Goal: Task Accomplishment & Management: Complete application form

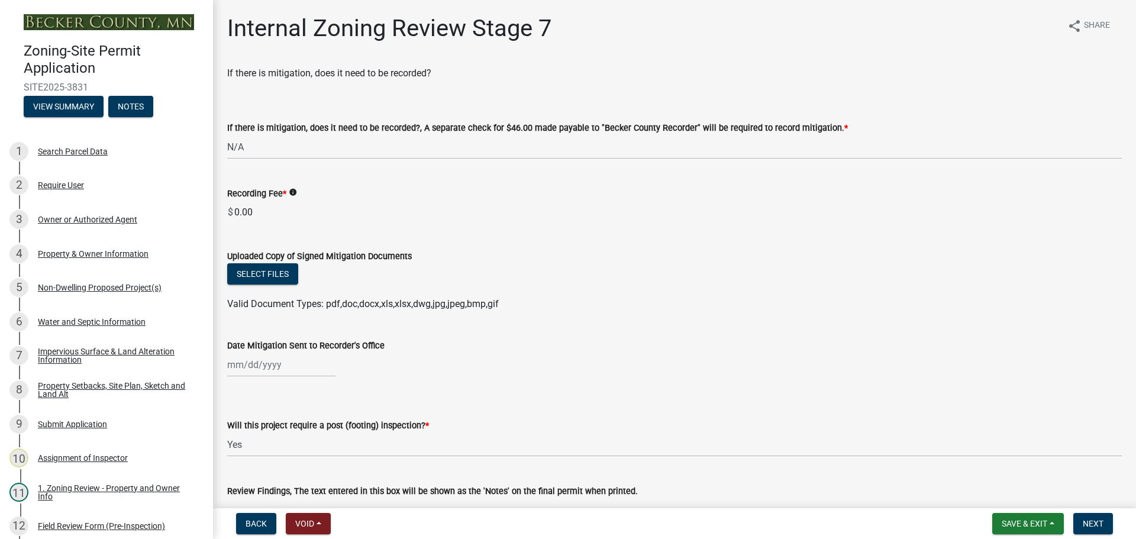
select select "e59fcb53-d9ed-466f-8c3e-33bb35216820"
select select "74b00539-a6f1-4ef6-a890-a22a5fa5fedf"
select select "bbe3a6c5-1893-4527-8578-ada07a3b8ea5"
select select "c0b6e50c-983d-48c1-a910-e8bd43c13b77"
select select "97c9e5a4-d35f-4903-ad68-b764687ac9e9"
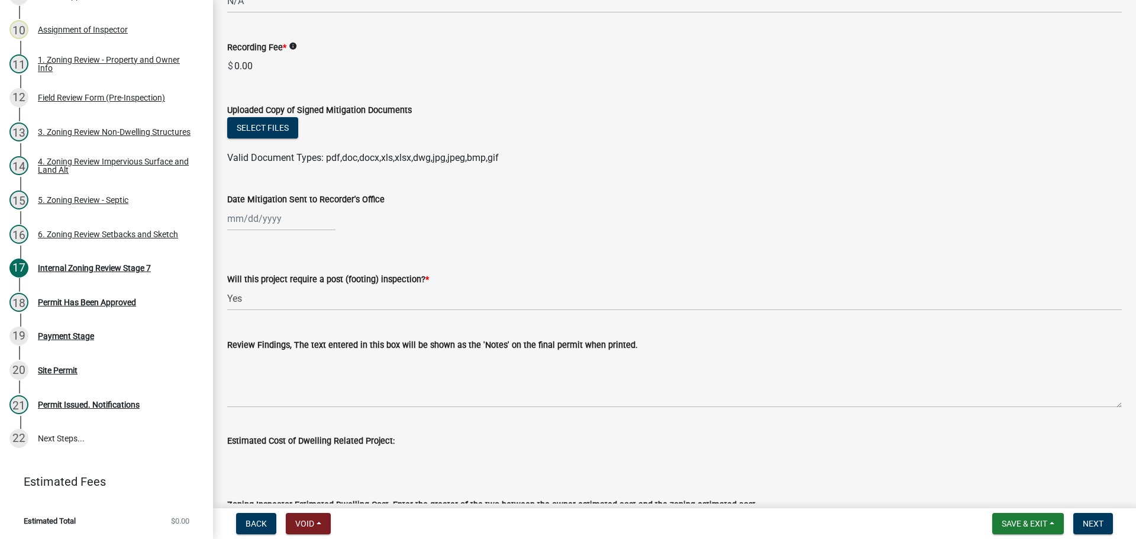
scroll to position [59, 0]
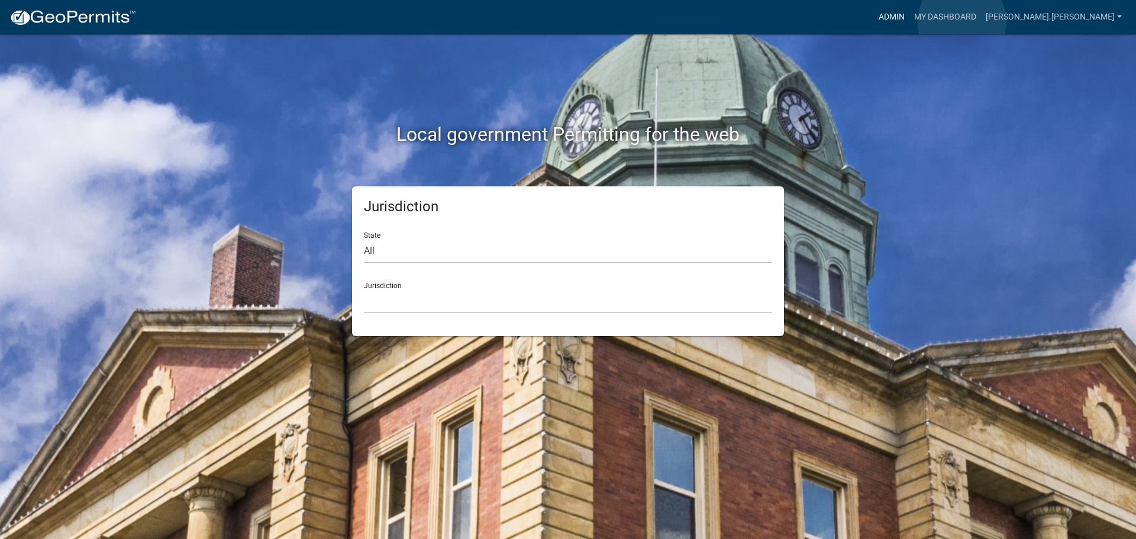
click at [909, 21] on link "Admin" at bounding box center [891, 17] width 35 height 22
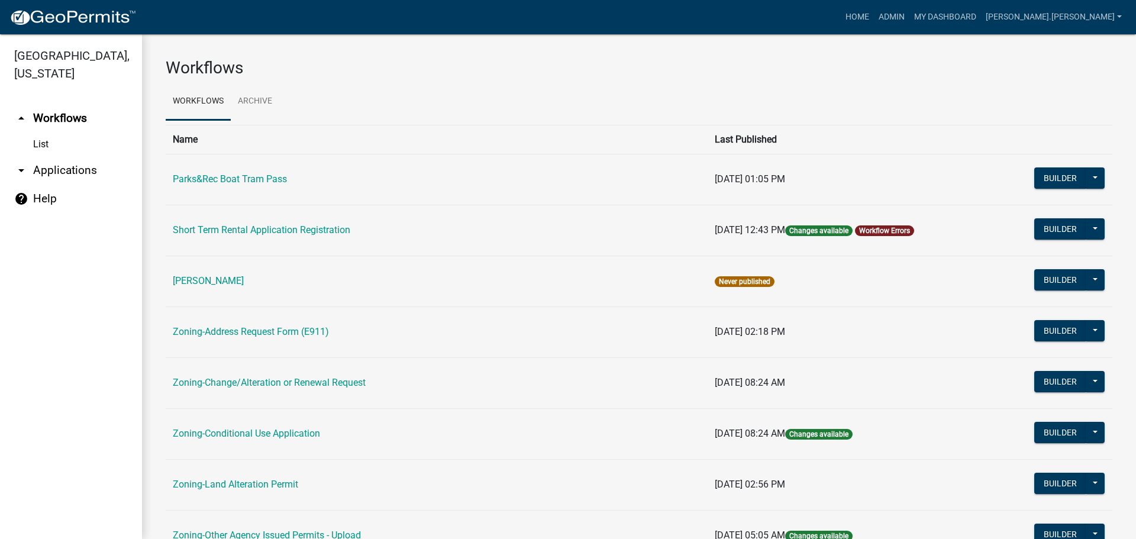
drag, startPoint x: 388, startPoint y: 508, endPoint x: 335, endPoint y: 347, distance: 169.9
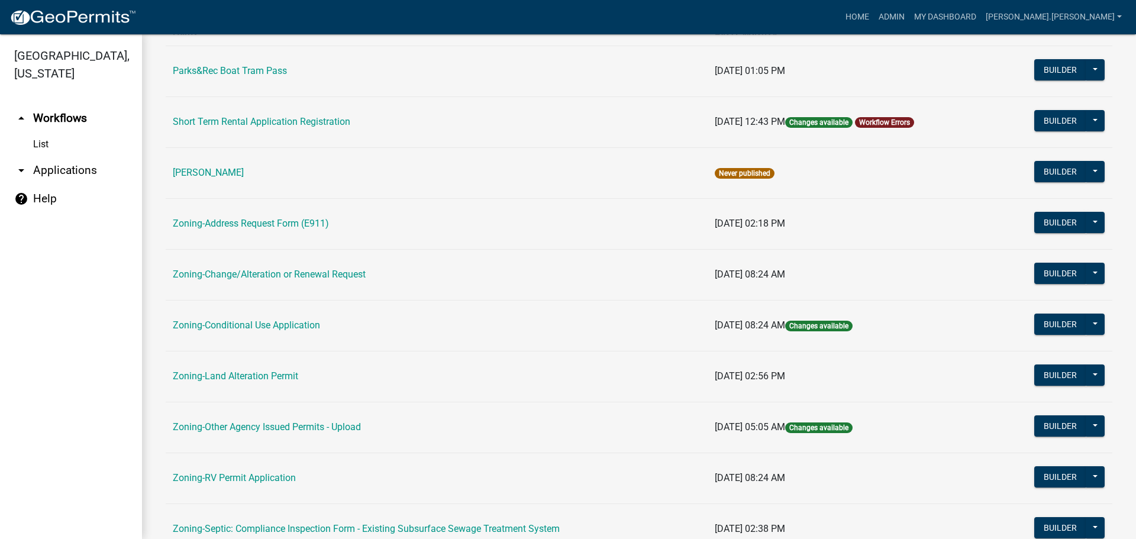
scroll to position [360, 0]
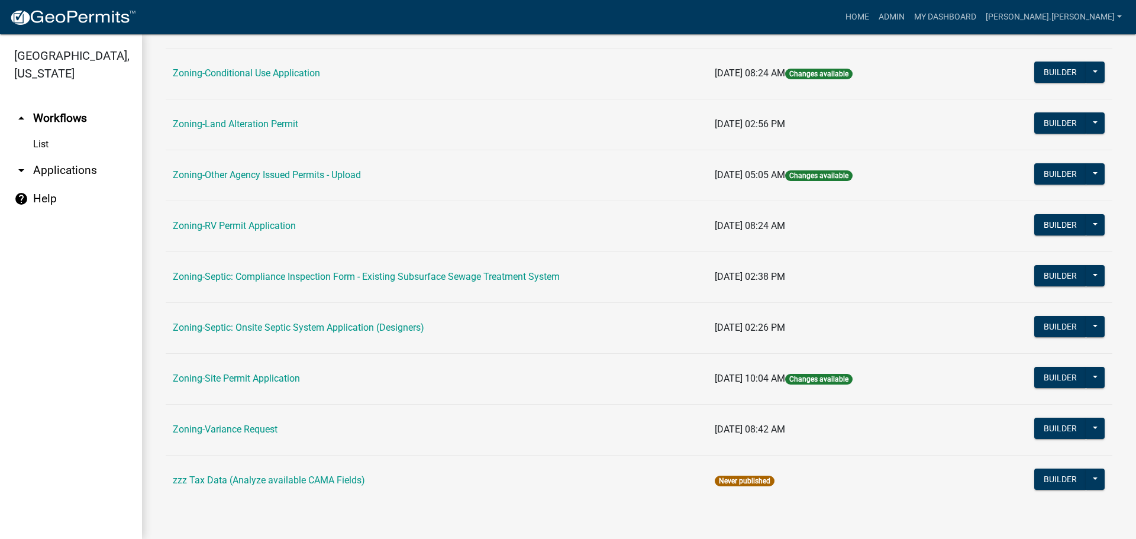
drag, startPoint x: 346, startPoint y: 287, endPoint x: 335, endPoint y: 498, distance: 211.5
click at [266, 380] on link "Zoning-Site Permit Application" at bounding box center [236, 378] width 127 height 11
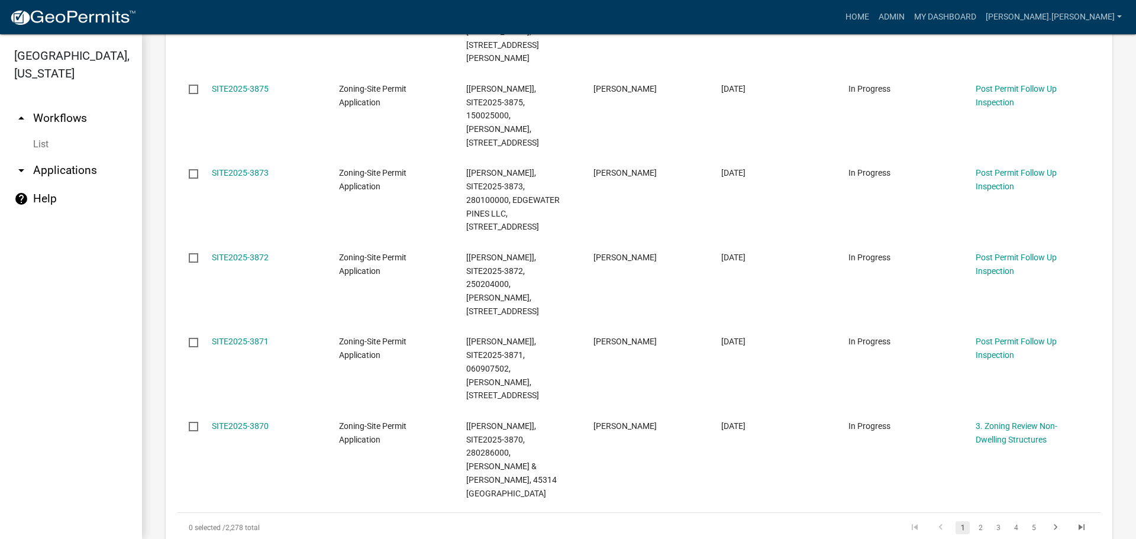
scroll to position [710, 0]
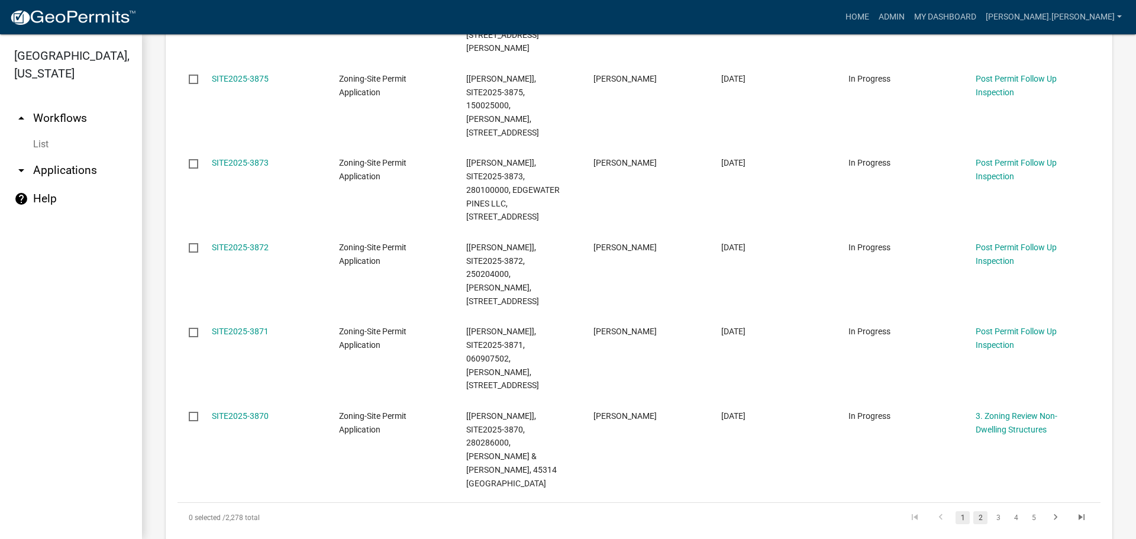
click at [973, 511] on link "2" at bounding box center [980, 517] width 14 height 13
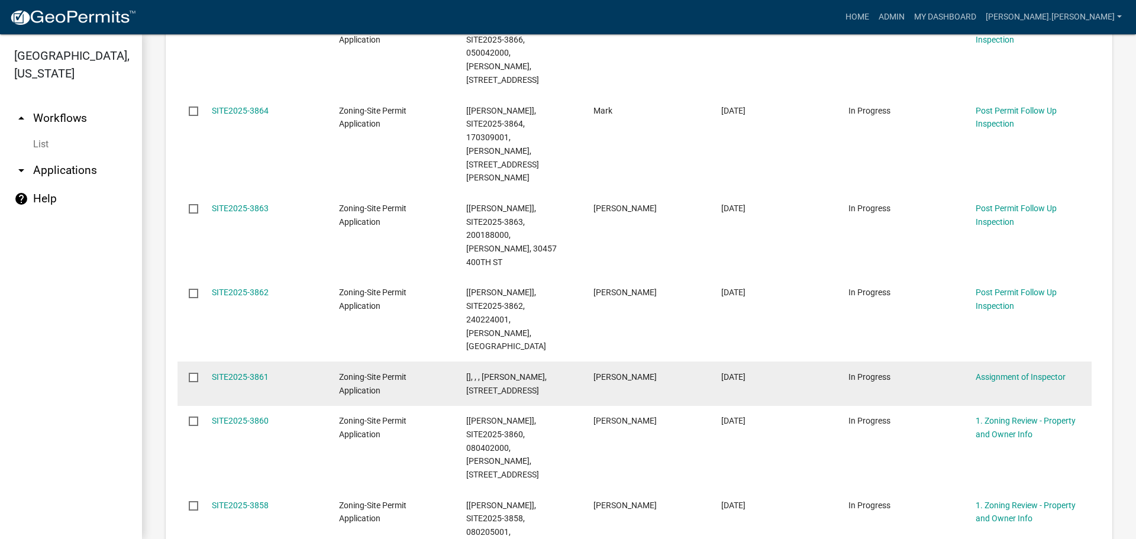
scroll to position [578, 0]
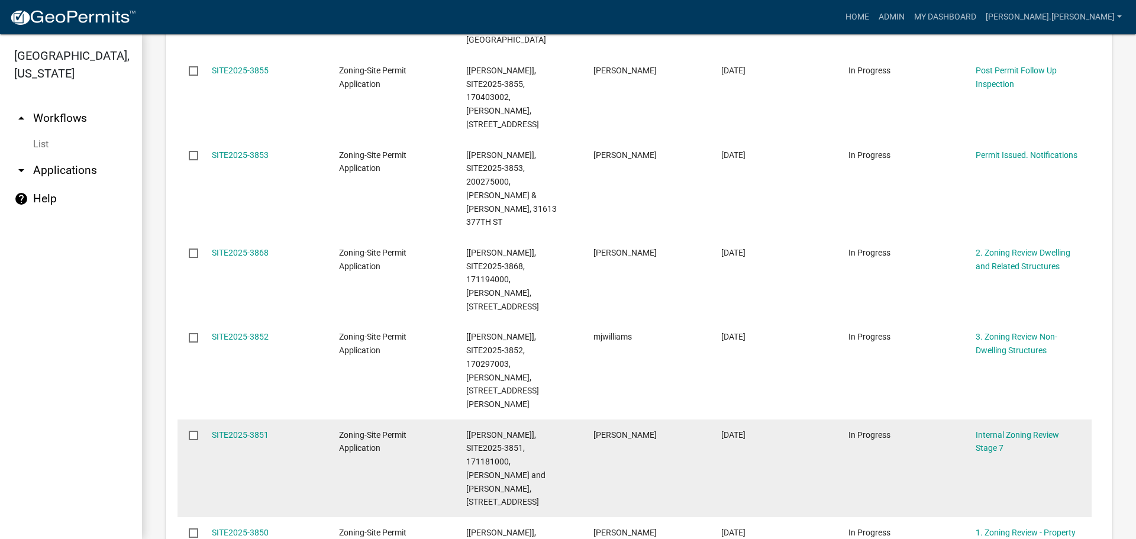
scroll to position [651, 0]
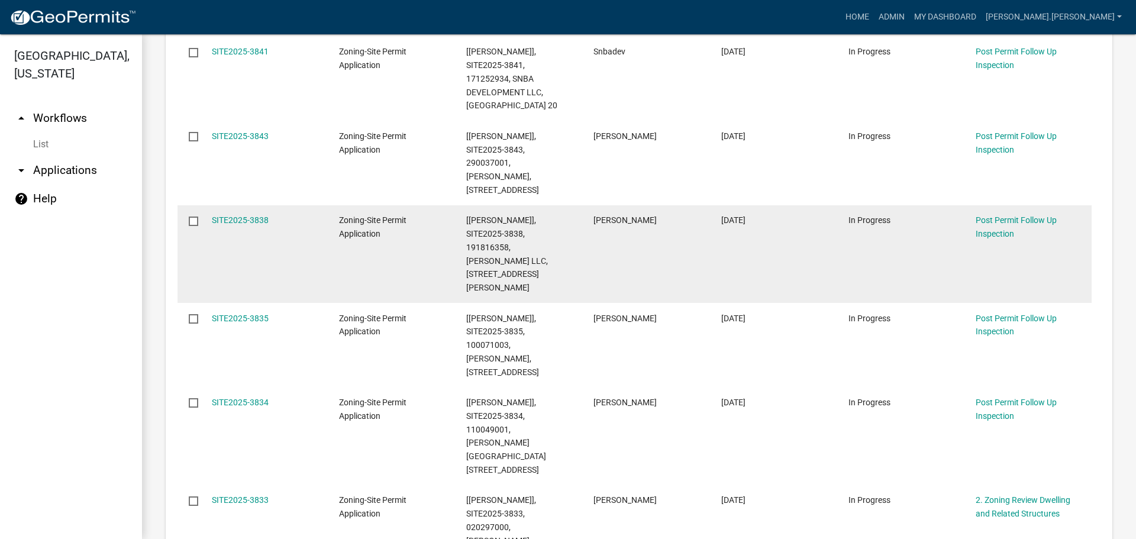
scroll to position [710, 0]
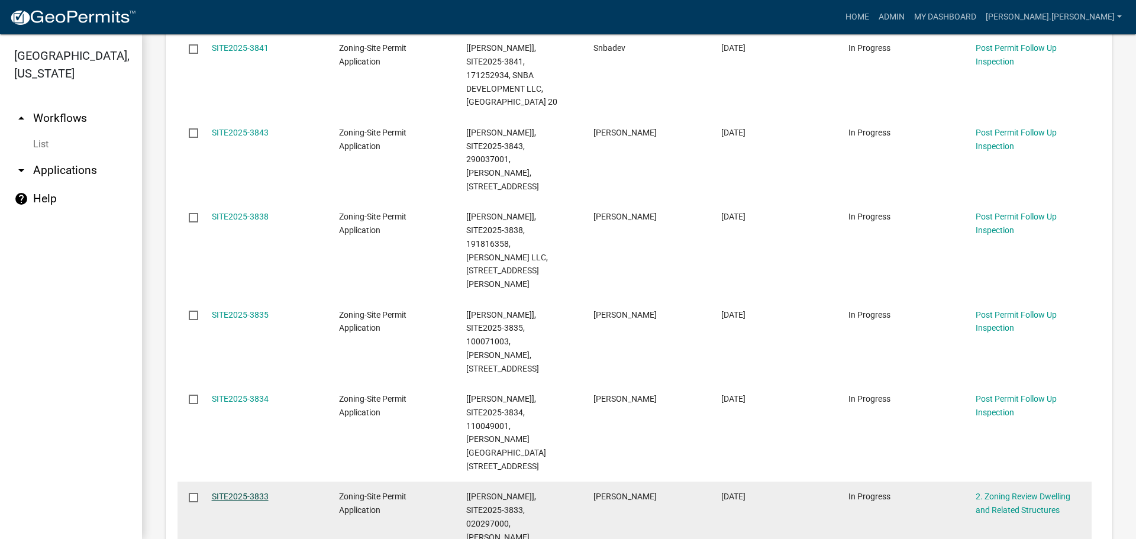
click at [249, 492] on link "SITE2025-3833" at bounding box center [240, 496] width 57 height 9
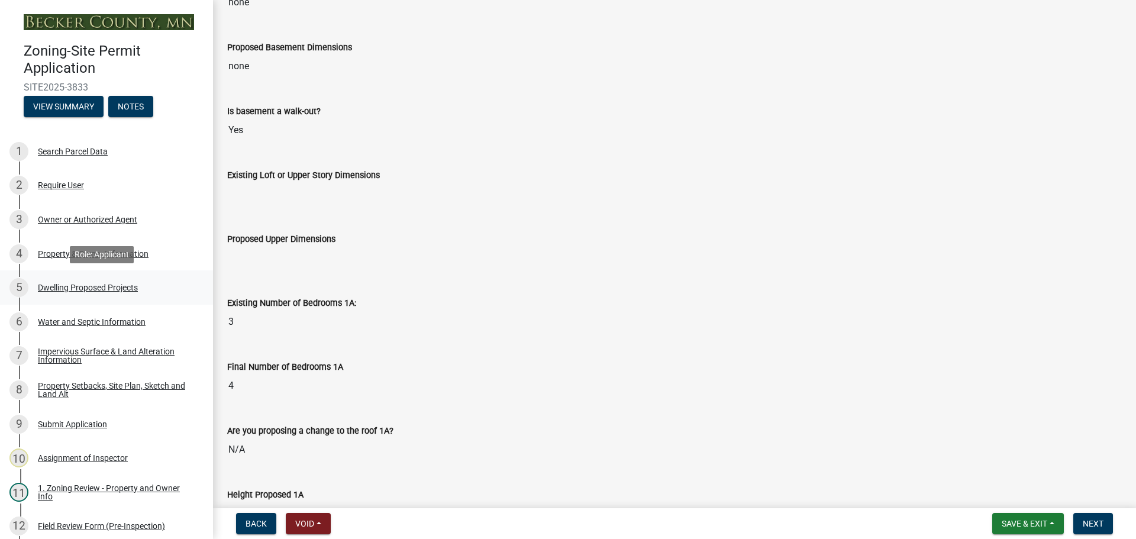
click at [96, 283] on div "Dwelling Proposed Projects" at bounding box center [88, 287] width 100 height 8
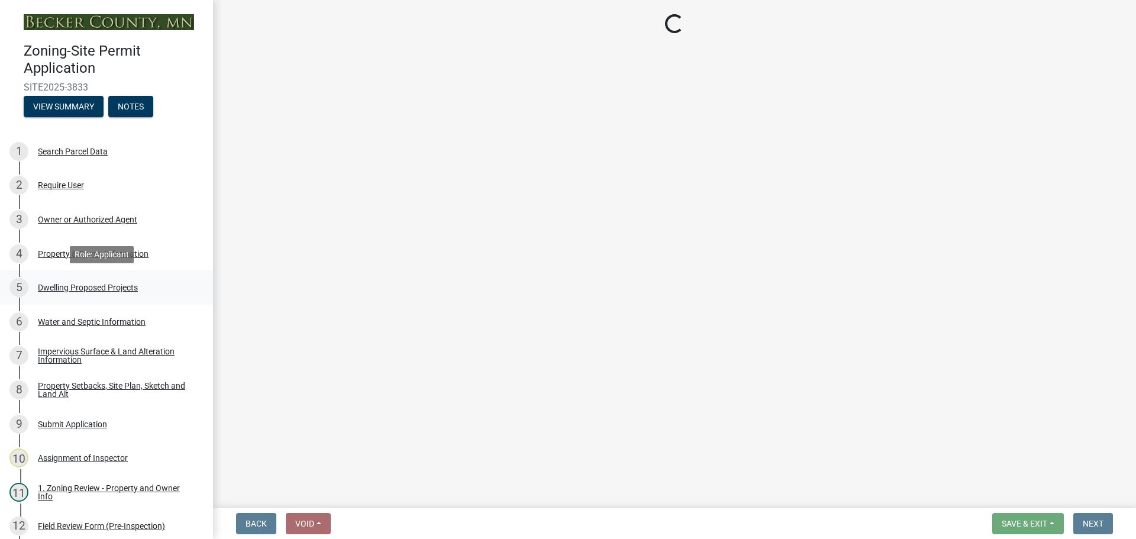
select select "5b8abcc6-67f7-49fb-8f25-c295ccc2b339"
select select "ba56d9f6-ced5-4c38-bdcc-33bfa85ac6de"
select select "03c1fec4-1fbe-4331-bc18-34e24145556f"
select select "e13aacd2-5b16-46a8-9c16-26b3d7b1c810"
select select "e5b6e178-1d4e-46f3-8fba-19f7851c487a"
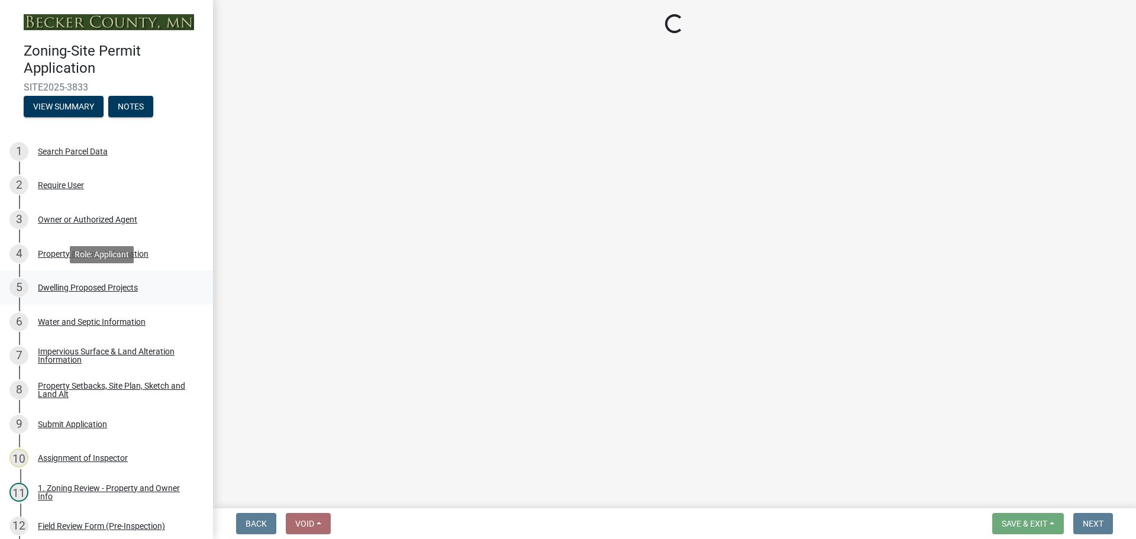
select select "247d334f-ddb5-435c-9042-0e10186c5422"
select select "c6a0a915-8859-4117-97a8-42e675f9bace"
select select "638dddef-31f4-4d73-b0b5-0ffc7b344434"
select select "781a3532-4308-48f8-bcde-e97c9fab42cb"
select select "f1d8ab9f-3049-45ab-b225-68f6b4f5b1c8"
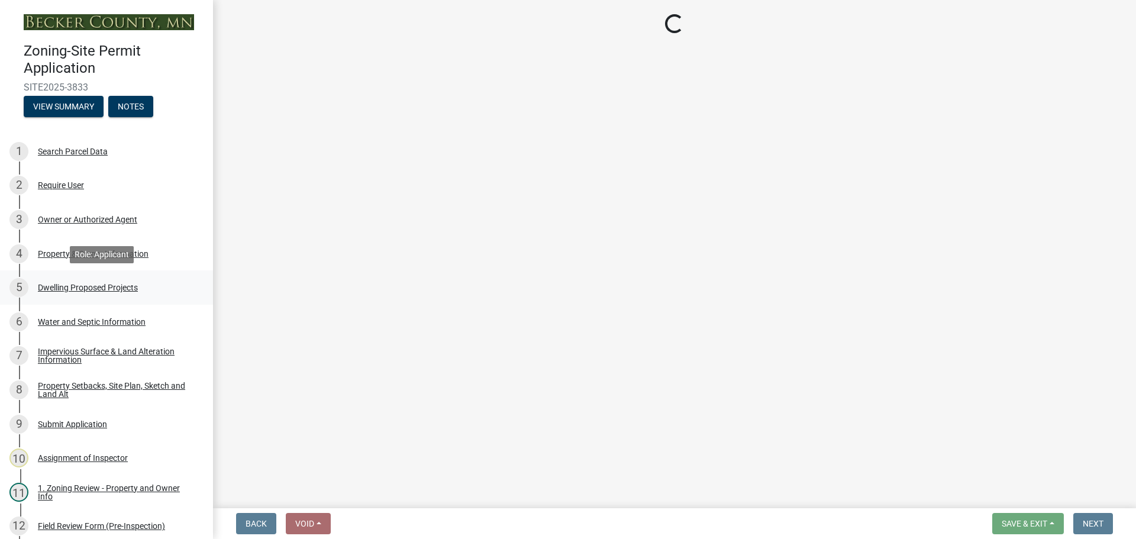
select select "618e099e-dad[DEMOGRAPHIC_DATA]-49b1-93ea-c38b52b98b82"
select select "ec305202-ae01-487b-b5e4-3a5aacc1e384"
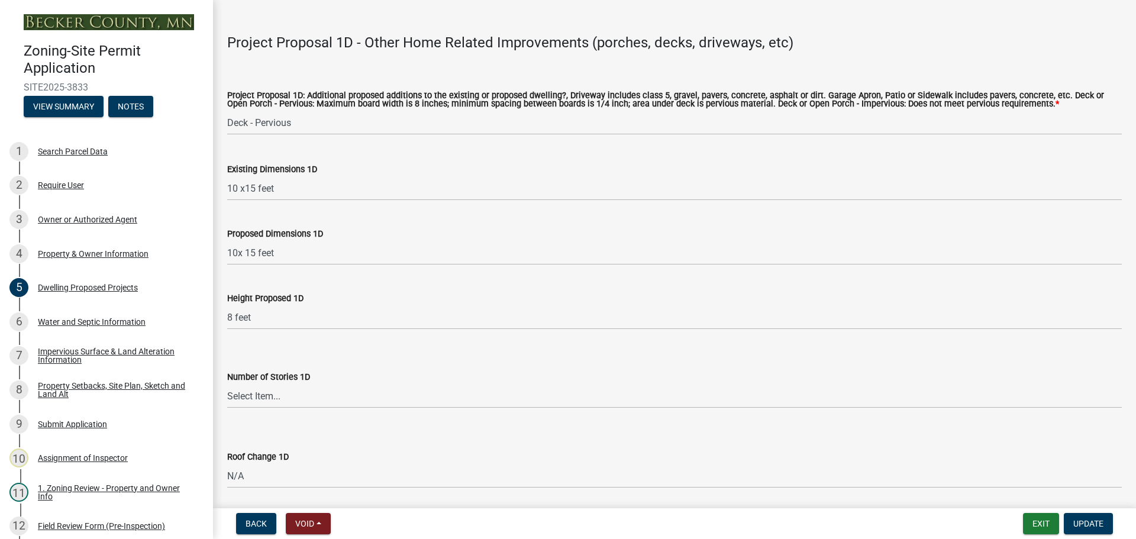
scroll to position [2837, 0]
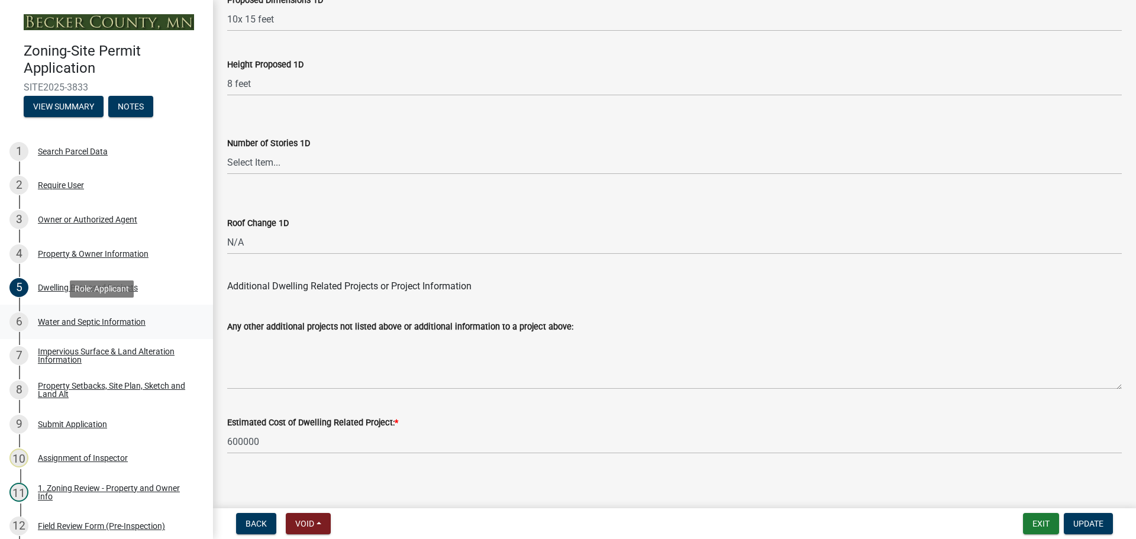
click at [121, 324] on div "Water and Septic Information" at bounding box center [92, 322] width 108 height 8
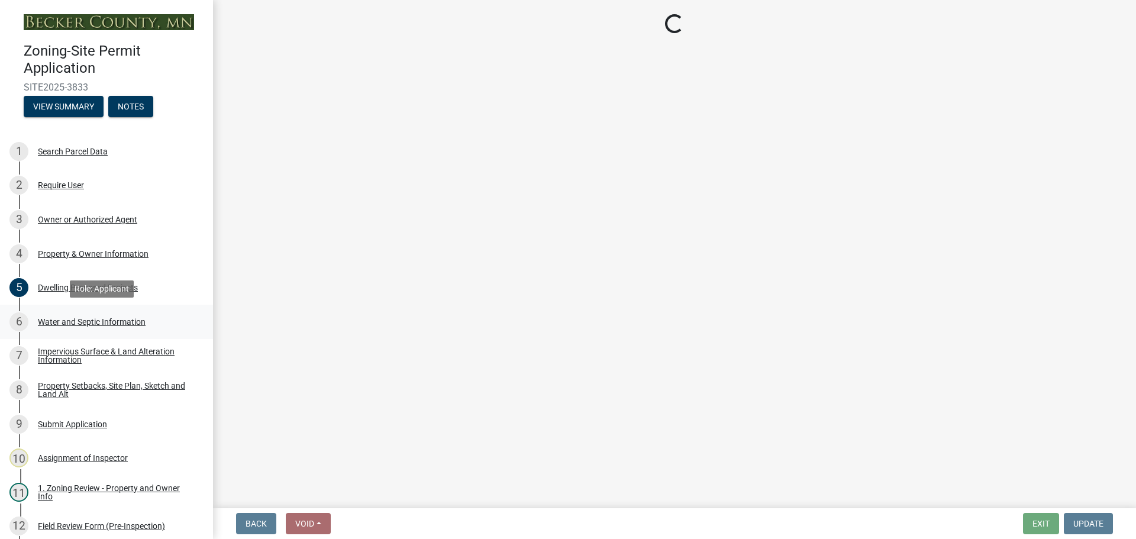
select select "9c51a48b-0bee-4836-8d5c-beab6e77ad2a"
select select "25b8aef2-9eed-4c0f-8836-08d4b8d082b1"
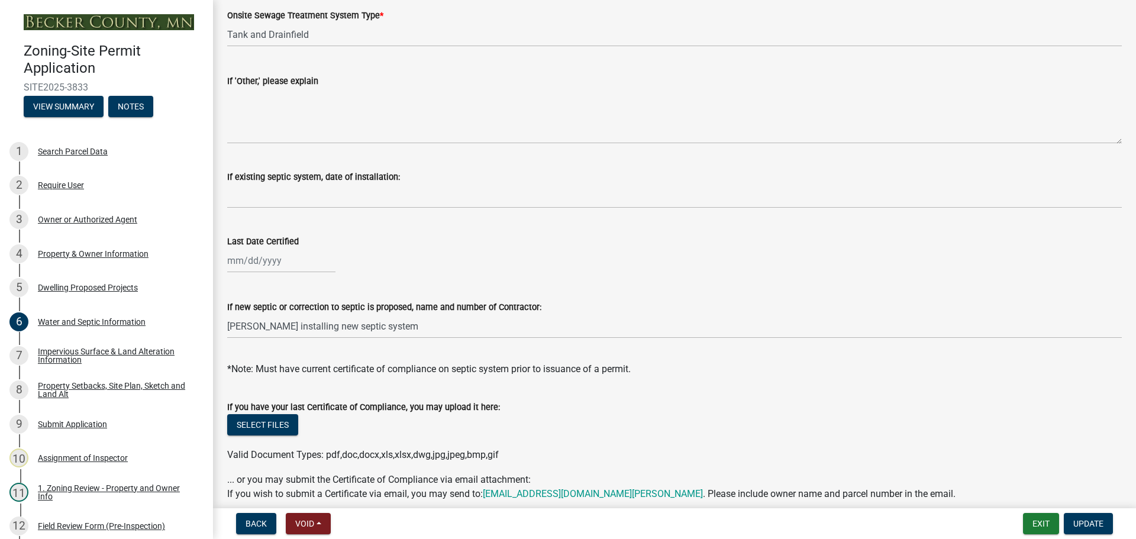
scroll to position [343, 0]
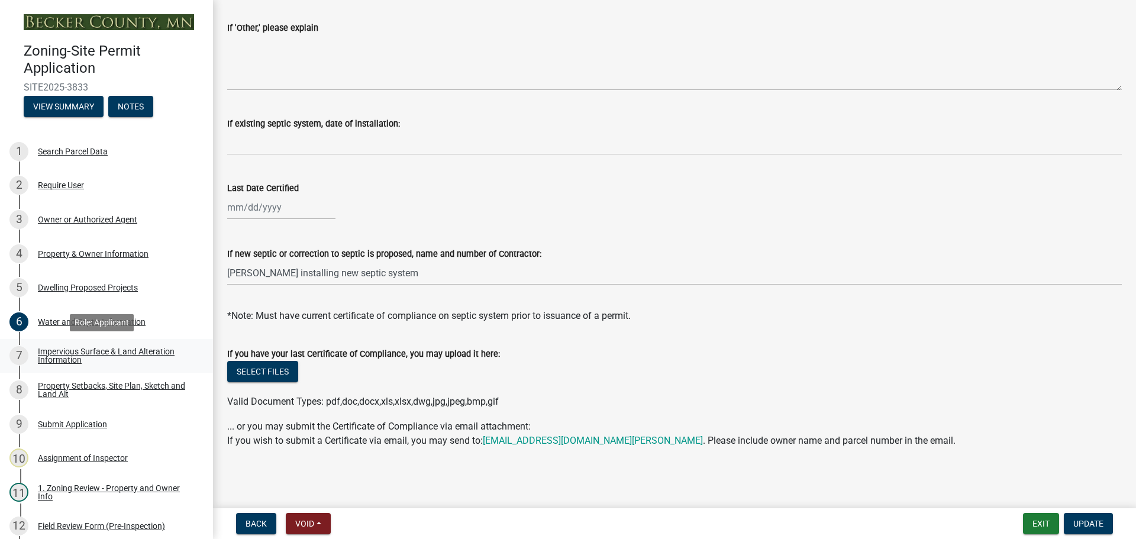
click at [114, 351] on div "Impervious Surface & Land Alteration Information" at bounding box center [116, 355] width 156 height 17
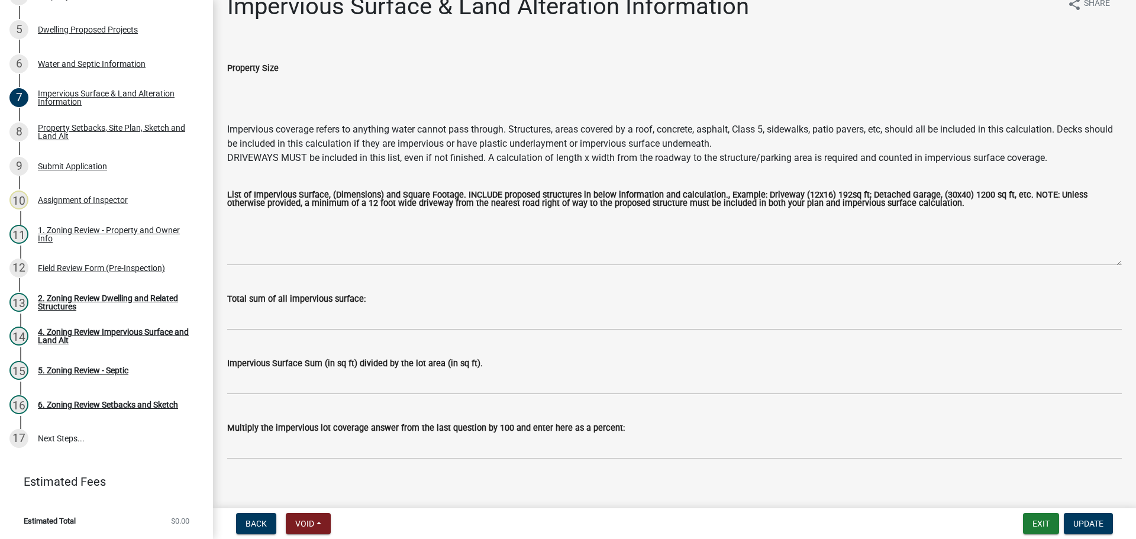
scroll to position [34, 0]
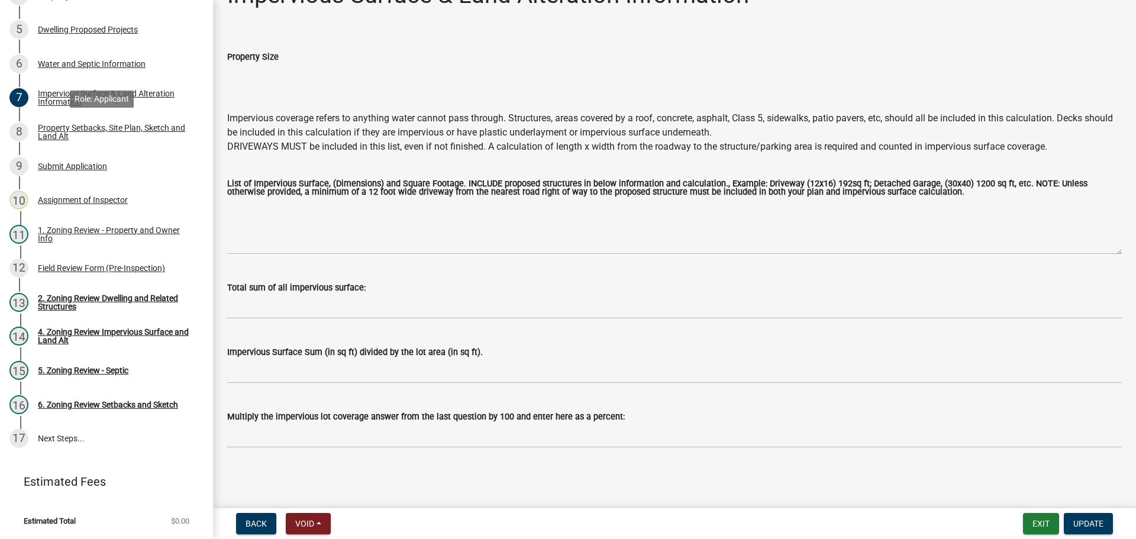
click at [87, 138] on div "Property Setbacks, Site Plan, Sketch and Land Alt" at bounding box center [116, 132] width 156 height 17
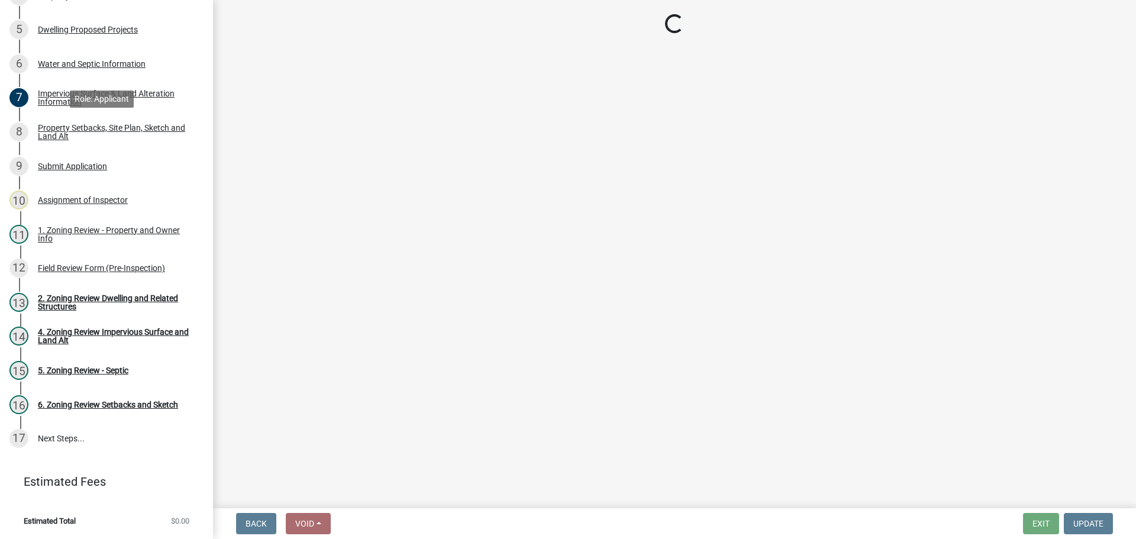
scroll to position [0, 0]
select select "7b13c63f-e699-4112-b373-98fbd28ec536"
select select "ab51cc13-047d-4302-be52-af28f03d9a21"
select select "b56a4575-9846-47cf-8067-c59a4853da22"
select select "e8ab2dc3-aa3f-46f3-9b4a-37eb25ad84af"
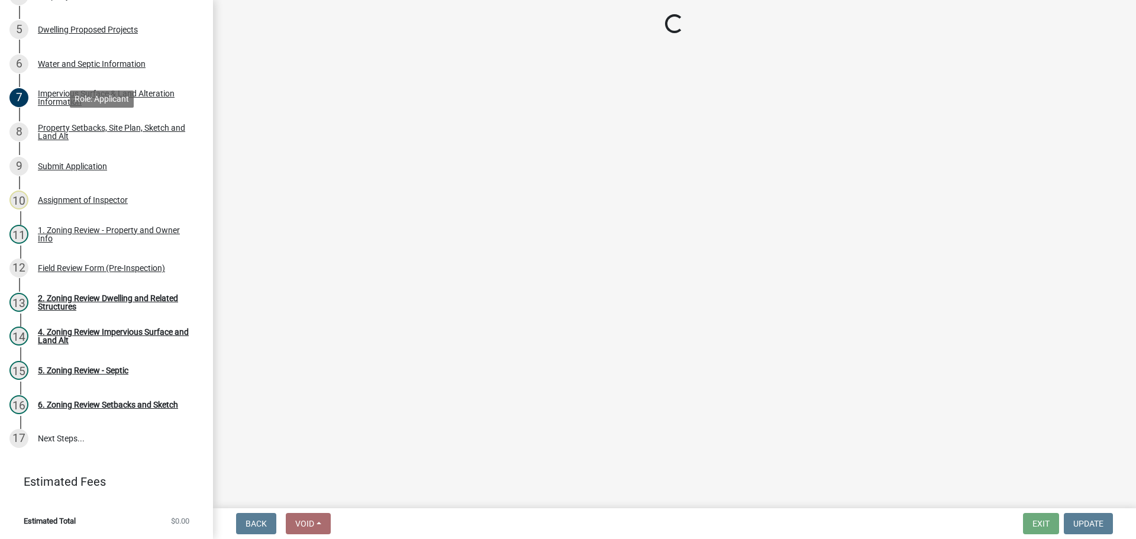
select select "b98836ba-4715-455d-97ab-be9a9df498a8"
select select "c8b8ea71-7088-4e87-a493-7bc88cc2835b"
select select "133211ff-91ce-4a0a-9235-b48a7e2069a0"
select select "19d13e65-c93d-443e-910a-7a17299544cc"
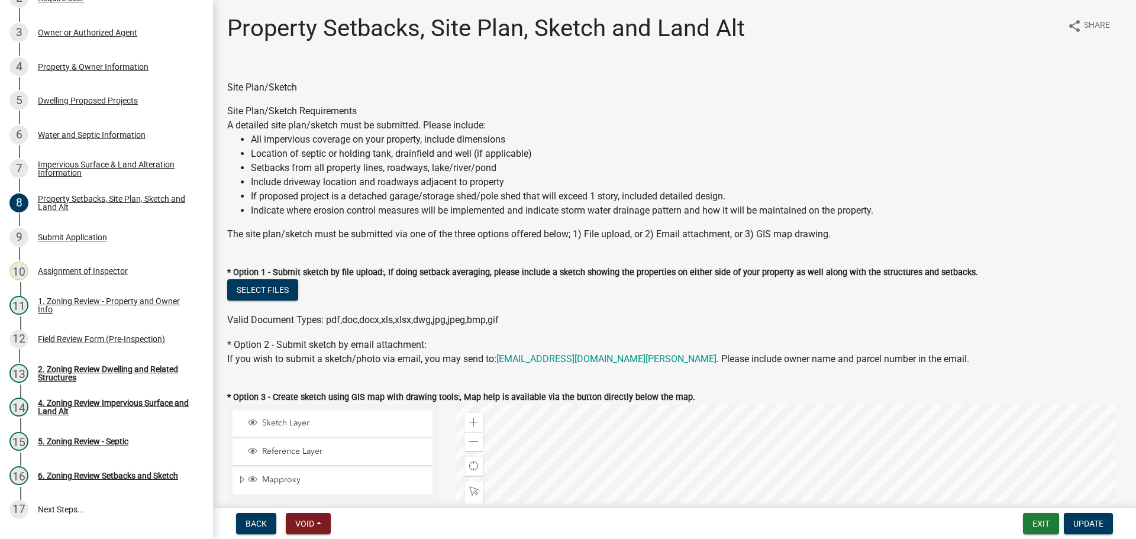
scroll to position [80, 0]
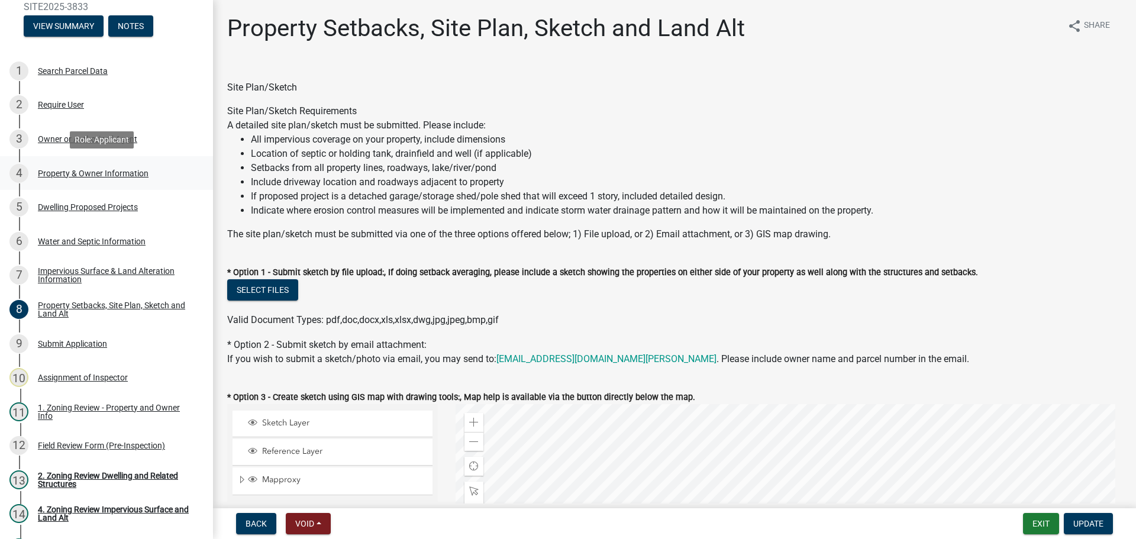
click at [111, 170] on div "Property & Owner Information" at bounding box center [93, 173] width 111 height 8
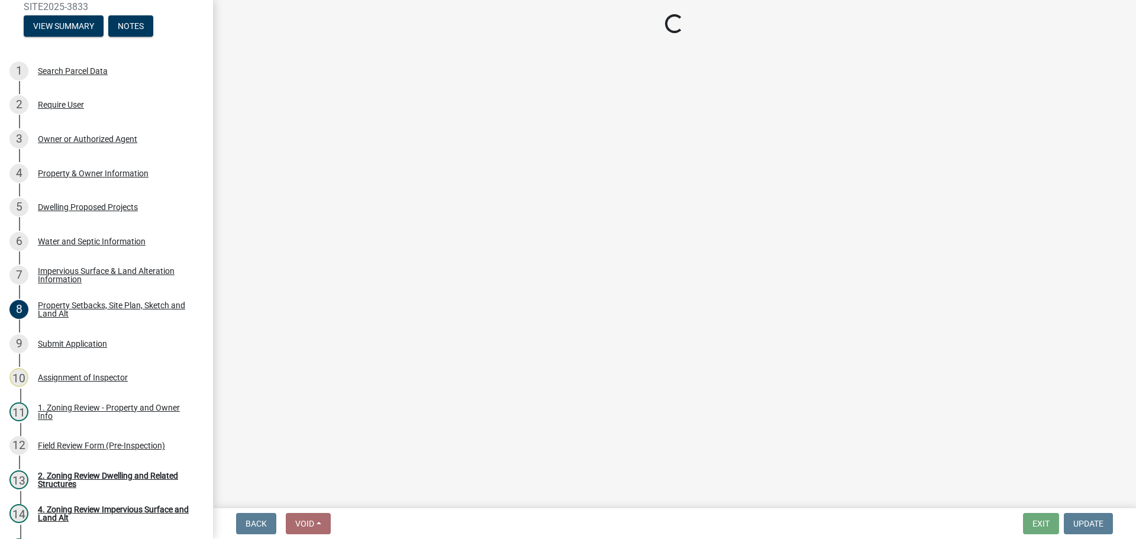
select select "2da4ad59-79e4-4897-a878-b9bb9cb10a27"
select select "85fc75ff-0121-4ad4-a39b-9ebe8e4a222b"
select select "f87eba17-8ed9-4ad8-aefc-fe36a3f3544b"
select select "393a978c-6bd5-4cb2-a6a0-db6feb8732b8"
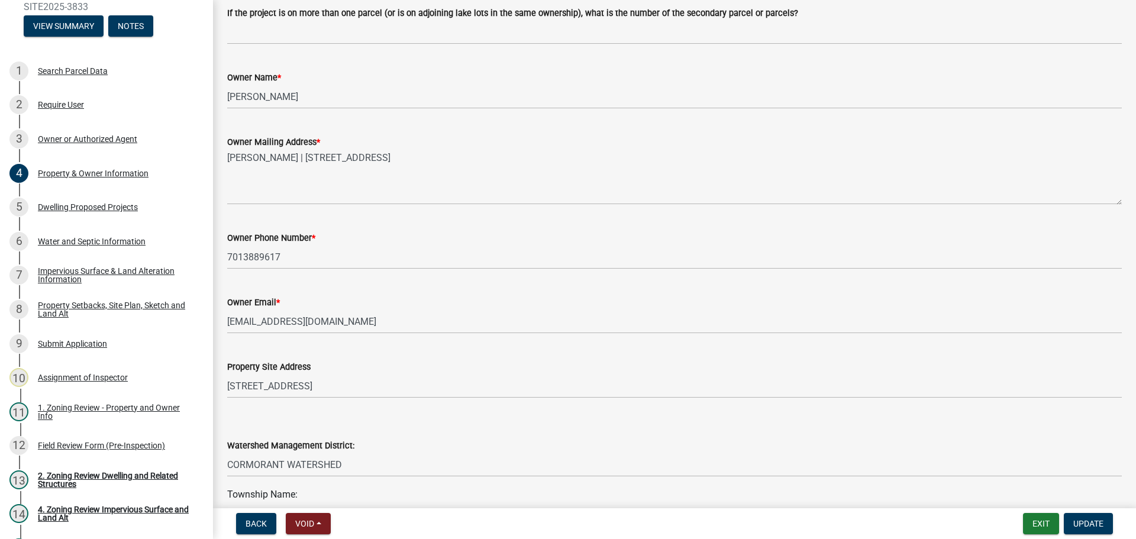
scroll to position [237, 0]
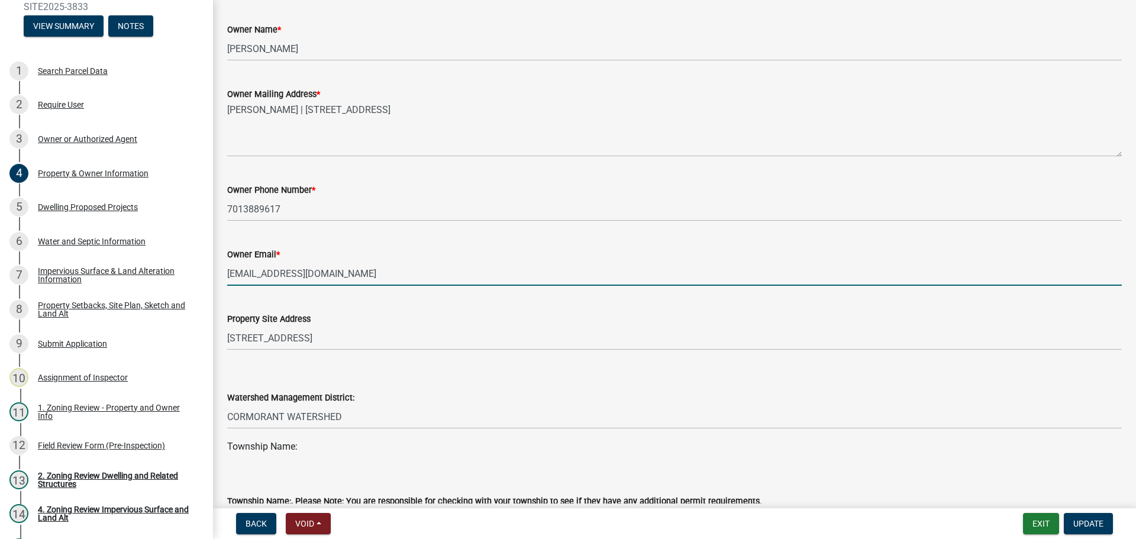
drag, startPoint x: 352, startPoint y: 273, endPoint x: 221, endPoint y: 272, distance: 130.8
click at [221, 272] on div "Owner Email * [EMAIL_ADDRESS][DOMAIN_NAME]" at bounding box center [674, 258] width 912 height 55
click at [228, 275] on input "[EMAIL_ADDRESS][DOMAIN_NAME]" at bounding box center [674, 273] width 895 height 24
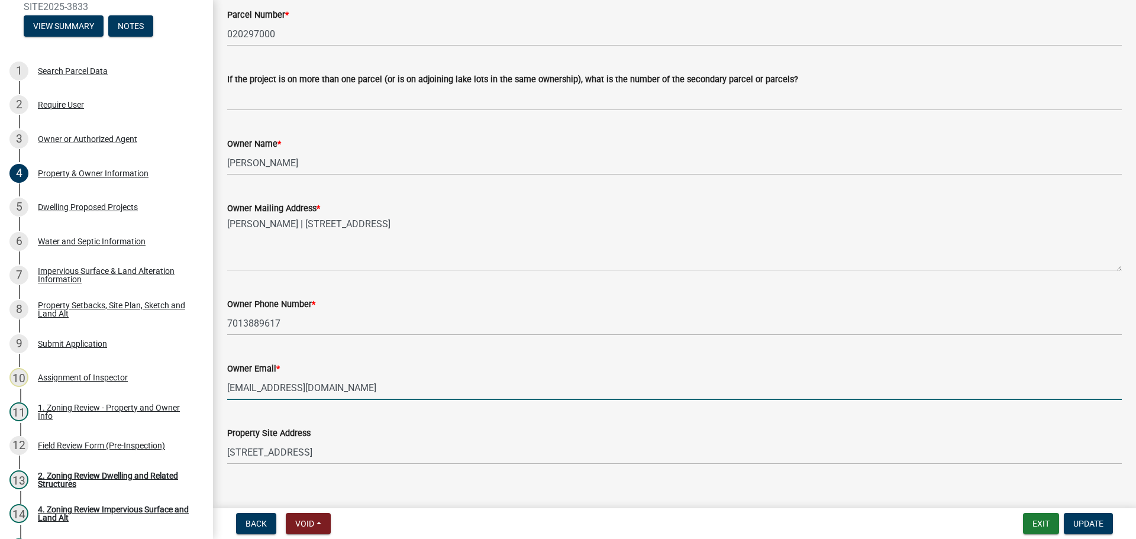
scroll to position [0, 0]
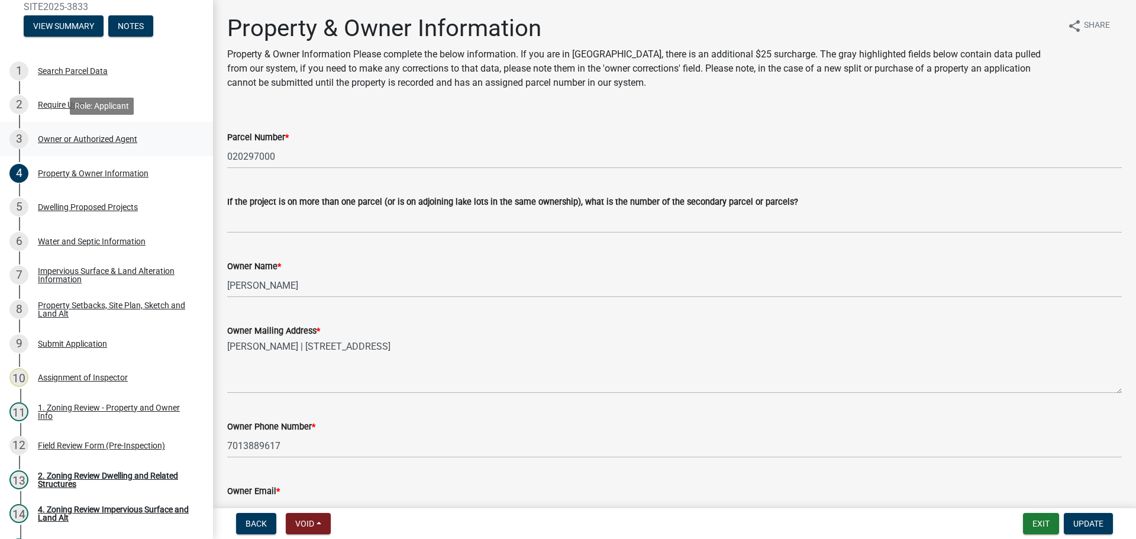
click at [89, 139] on div "Owner or Authorized Agent" at bounding box center [87, 139] width 99 height 8
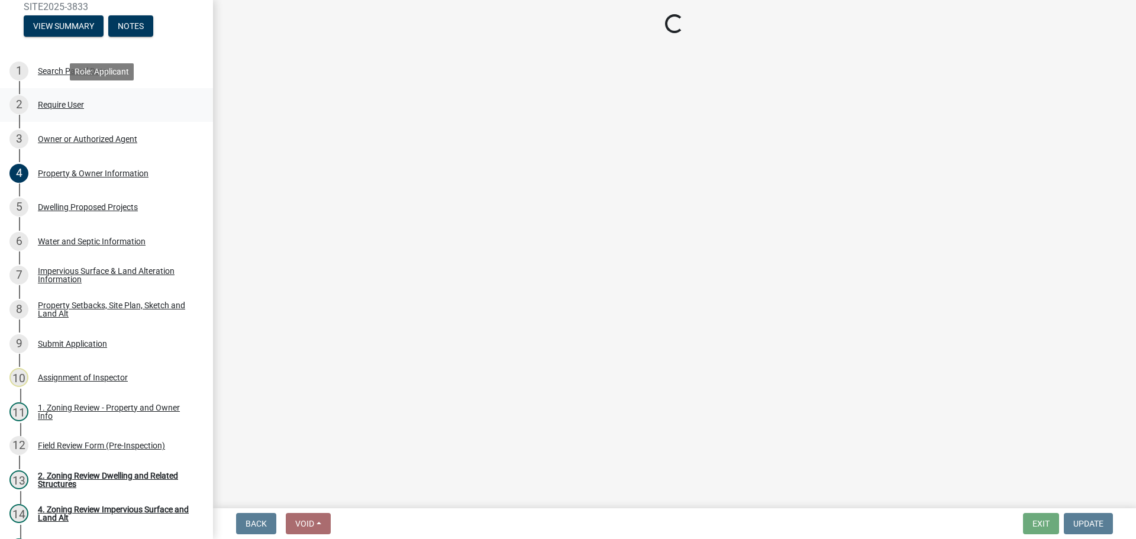
select select "3c674549-ed69-405f-b795-9fa3f7d47d9d"
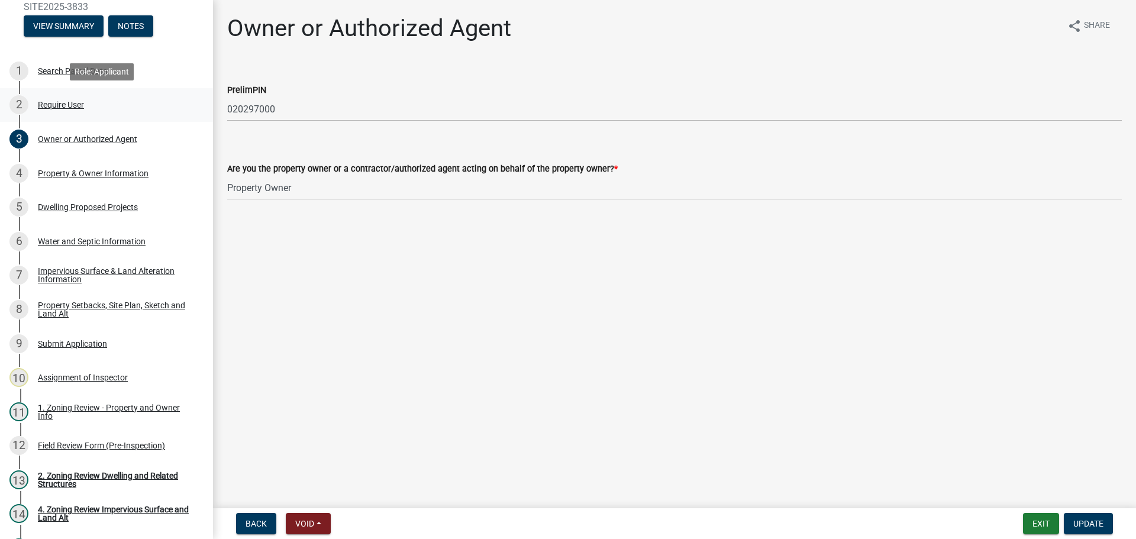
click at [57, 105] on div "Require User" at bounding box center [61, 105] width 46 height 8
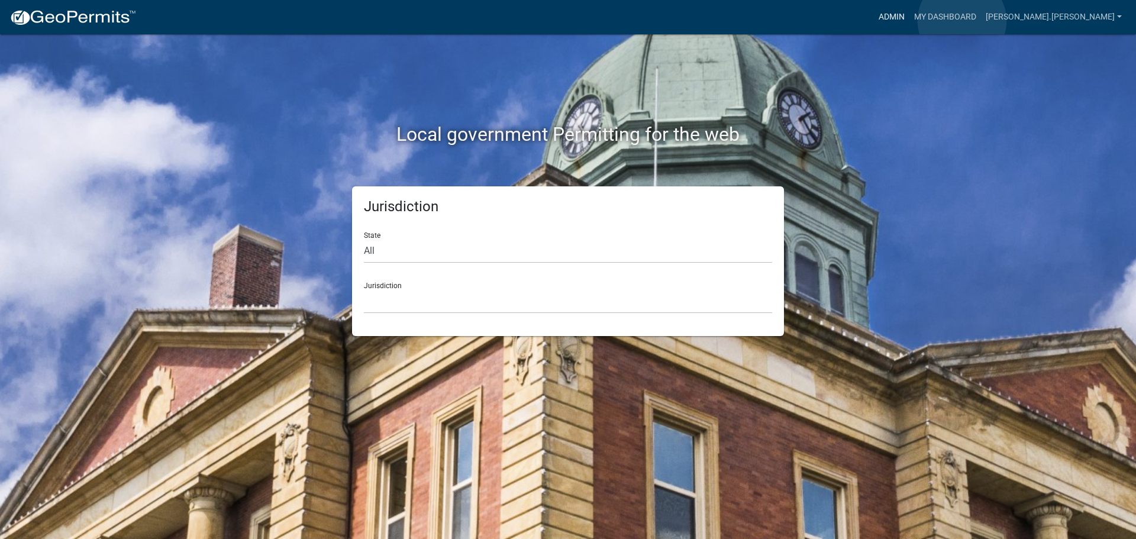
click at [909, 21] on link "Admin" at bounding box center [891, 17] width 35 height 22
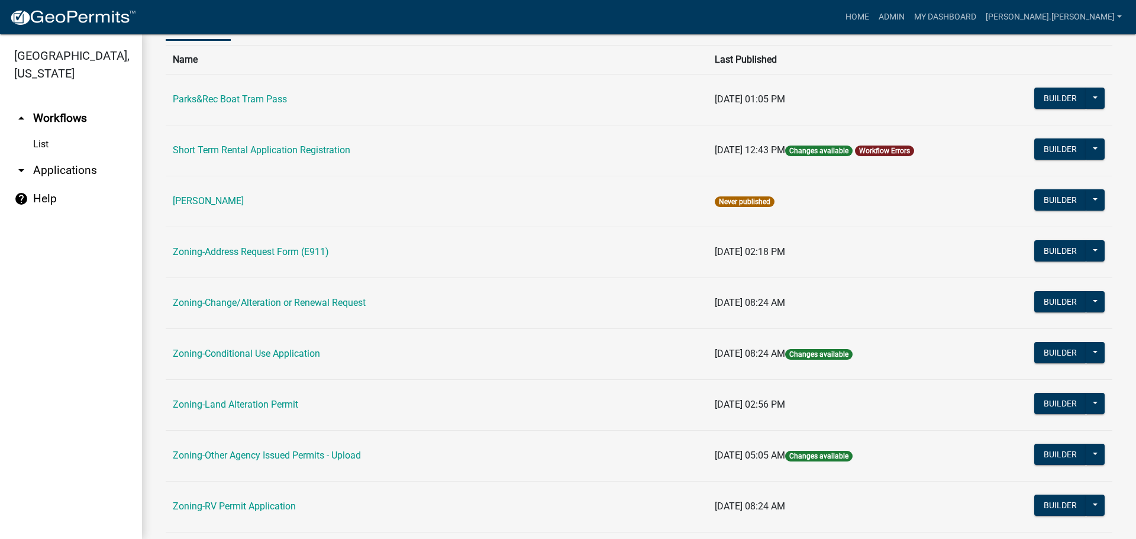
scroll to position [296, 0]
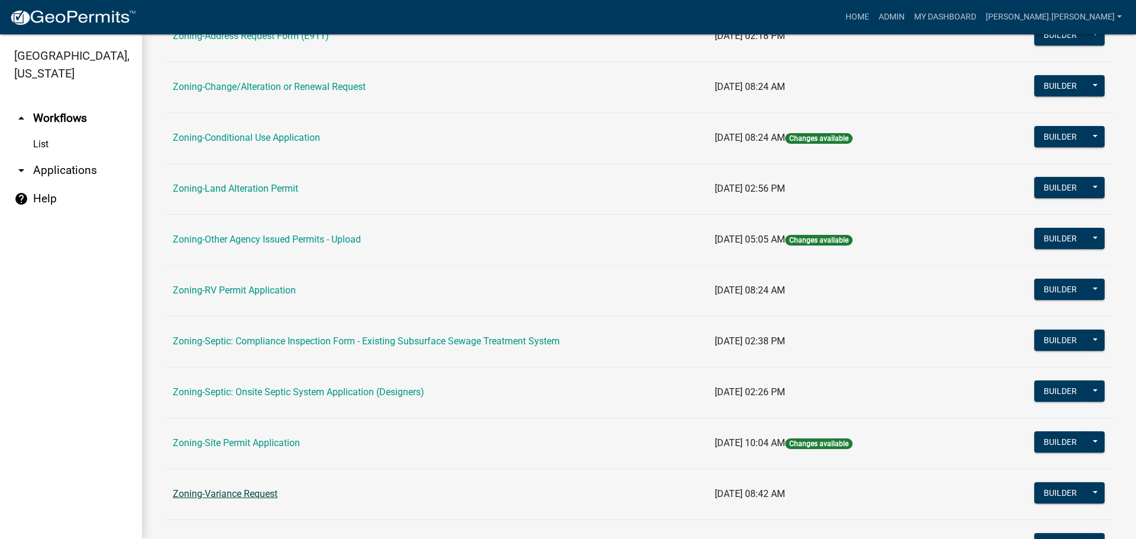
click at [243, 494] on link "Zoning-Variance Request" at bounding box center [225, 493] width 105 height 11
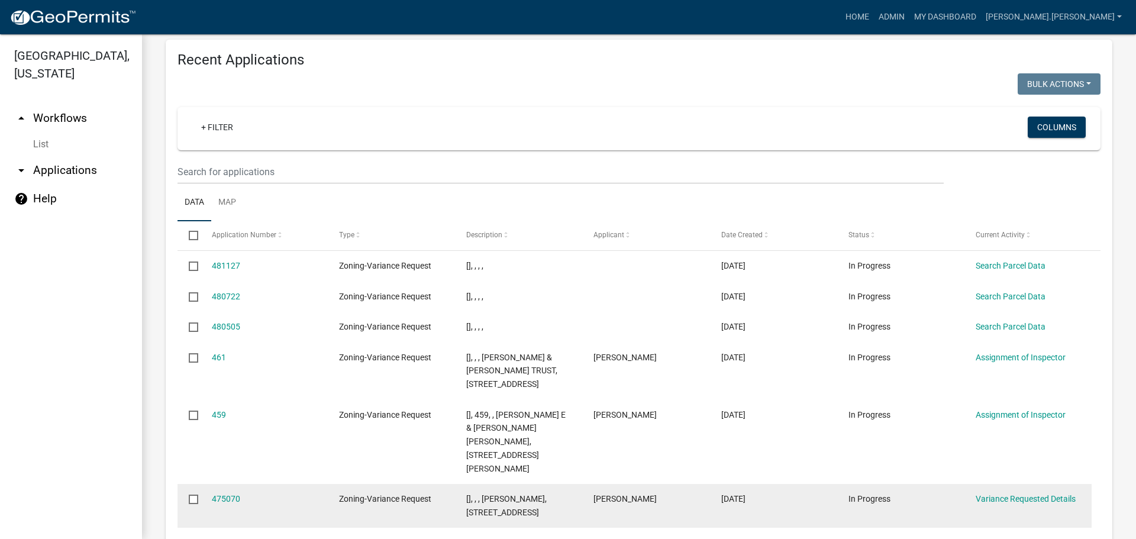
scroll to position [1361, 0]
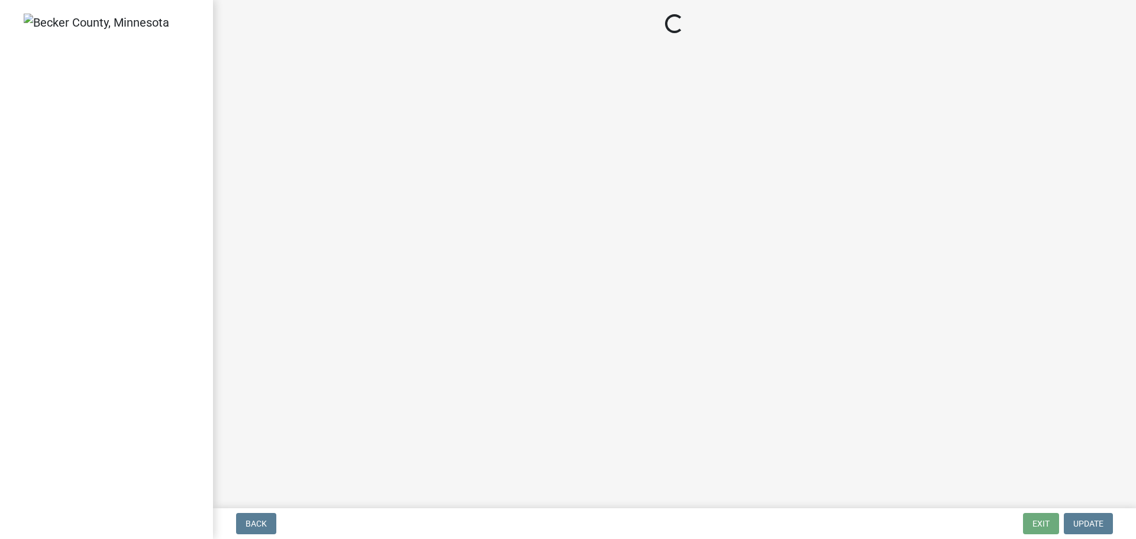
select select "303247f2-d14b-4cd3-9fdc-6e6670bf7763"
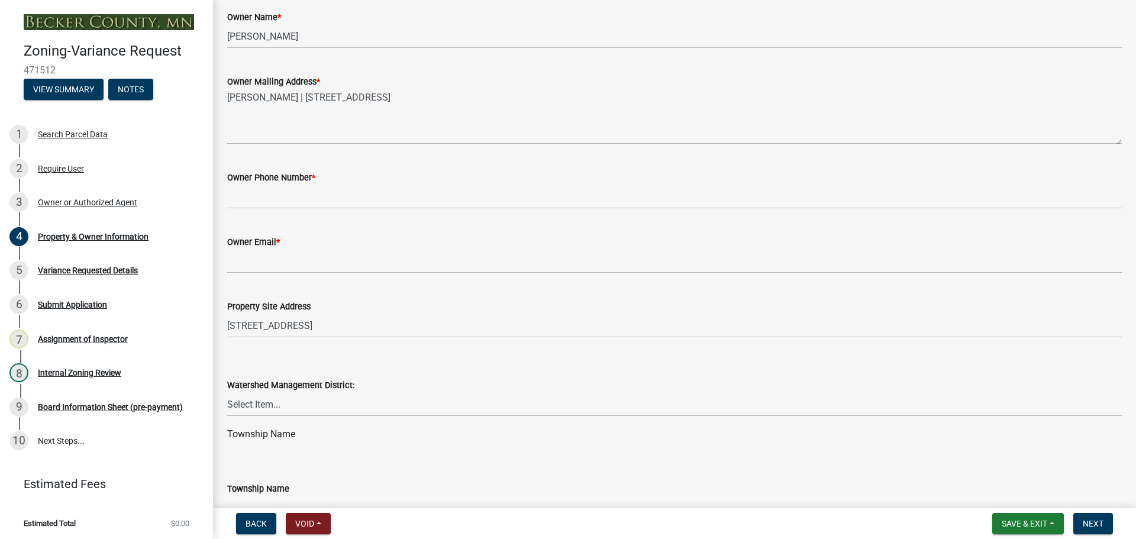
scroll to position [237, 0]
click at [72, 169] on div "Require User" at bounding box center [61, 168] width 46 height 8
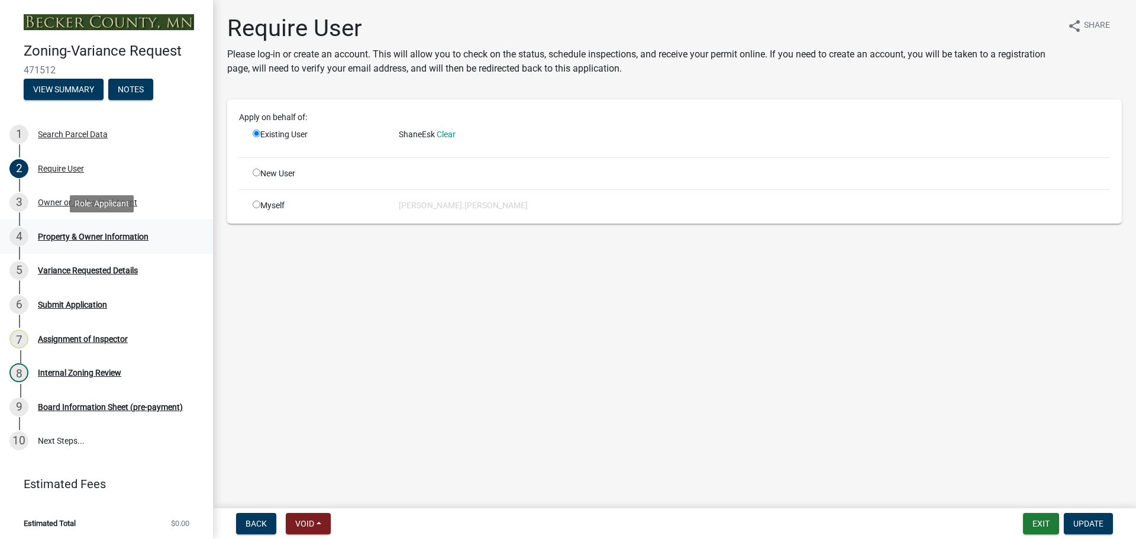
click at [144, 230] on div "4 Property & Owner Information" at bounding box center [101, 236] width 185 height 19
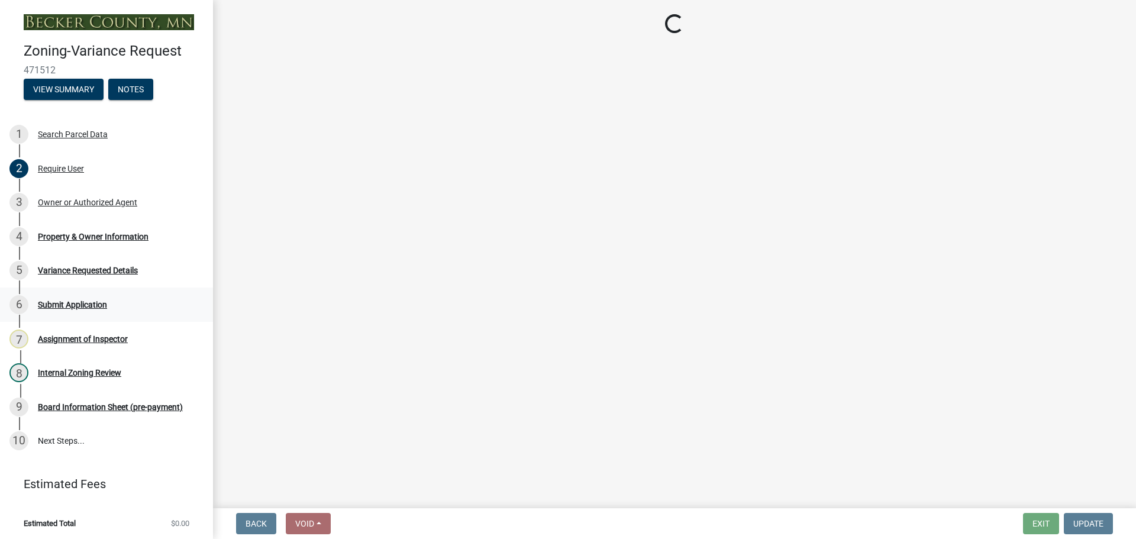
select select "303247f2-d14b-4cd3-9fdc-6e6670bf7763"
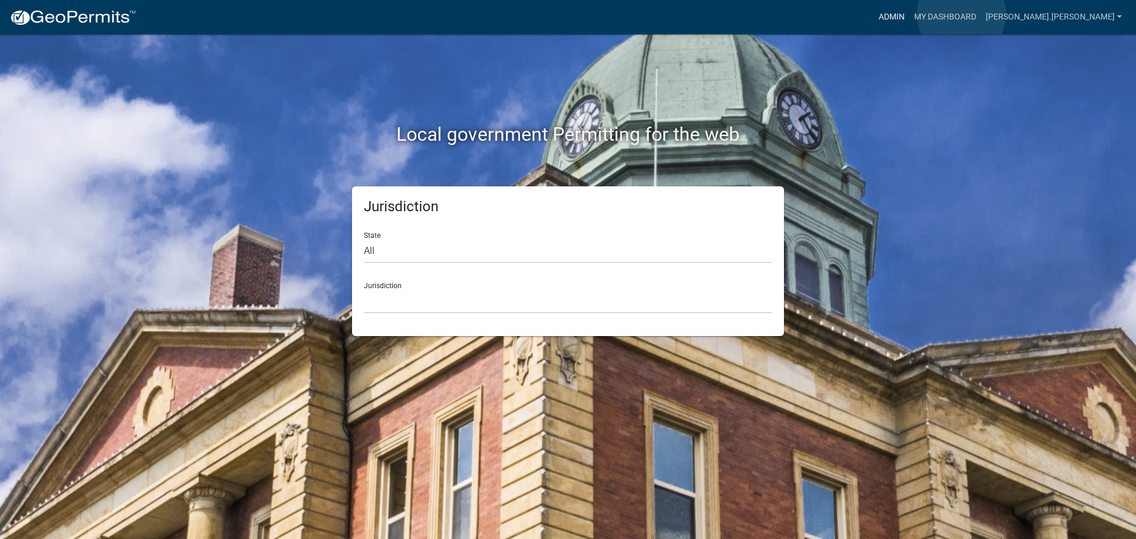
click at [909, 14] on link "Admin" at bounding box center [891, 17] width 35 height 22
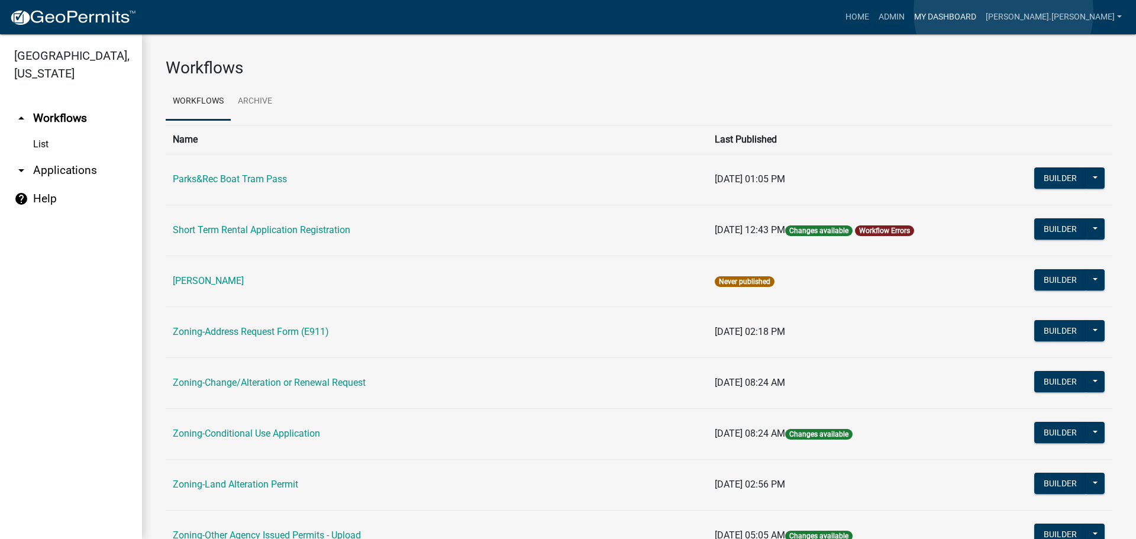
click at [981, 12] on link "My Dashboard" at bounding box center [945, 17] width 72 height 22
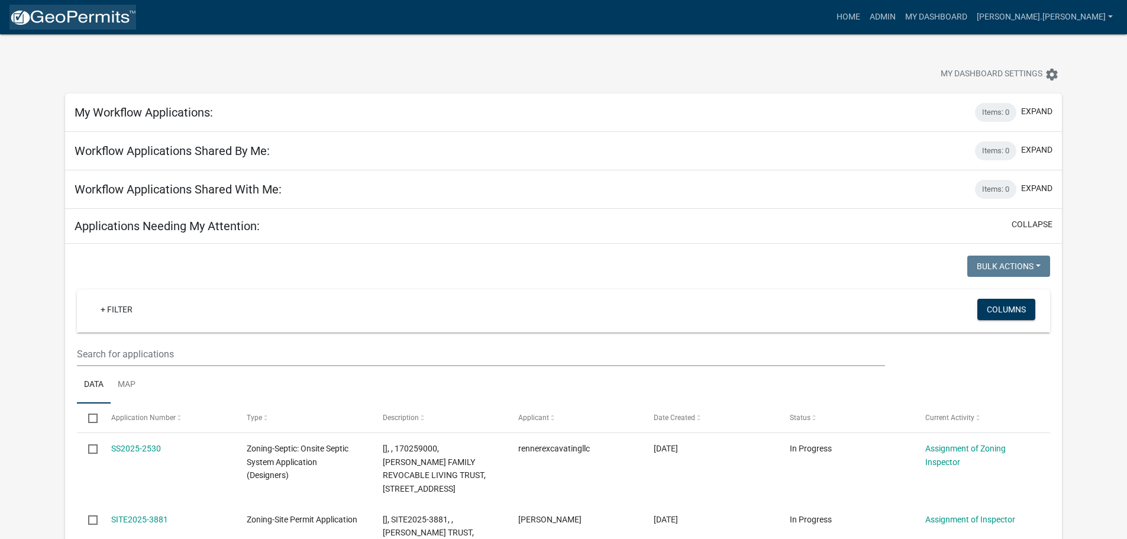
click at [96, 22] on img at bounding box center [72, 18] width 127 height 18
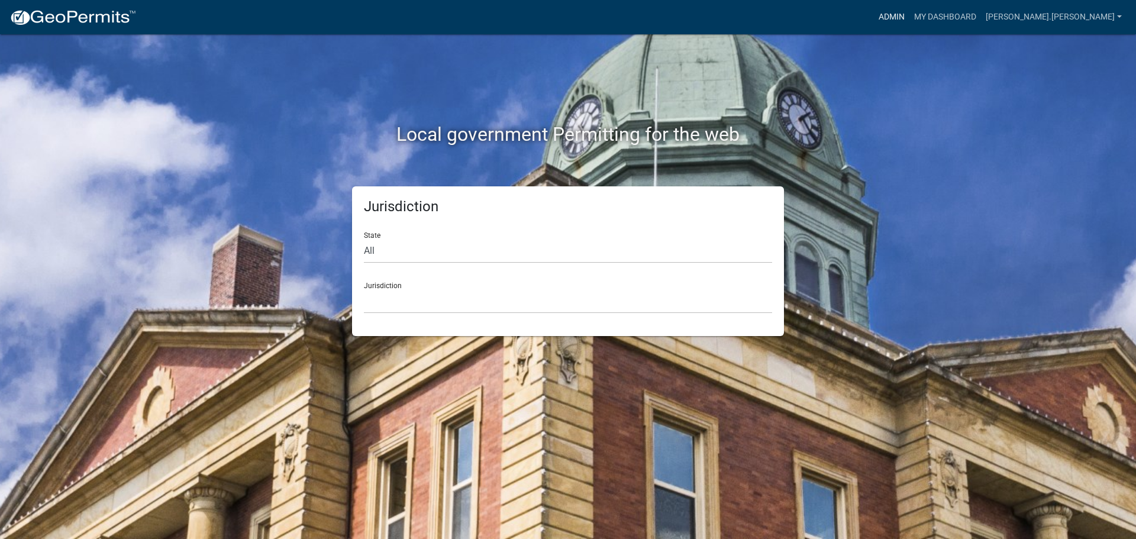
click at [909, 14] on link "Admin" at bounding box center [891, 17] width 35 height 22
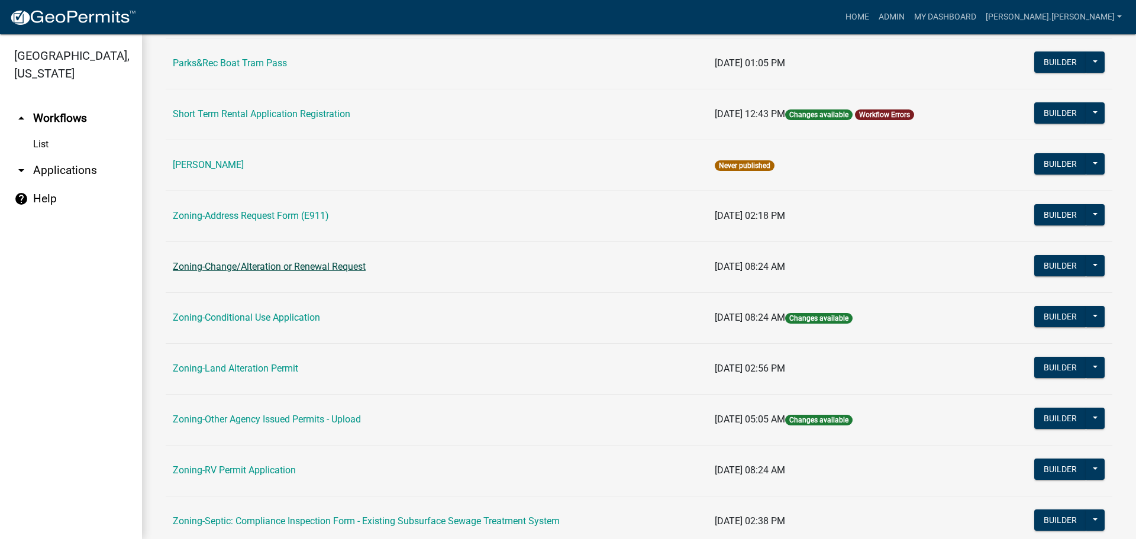
scroll to position [237, 0]
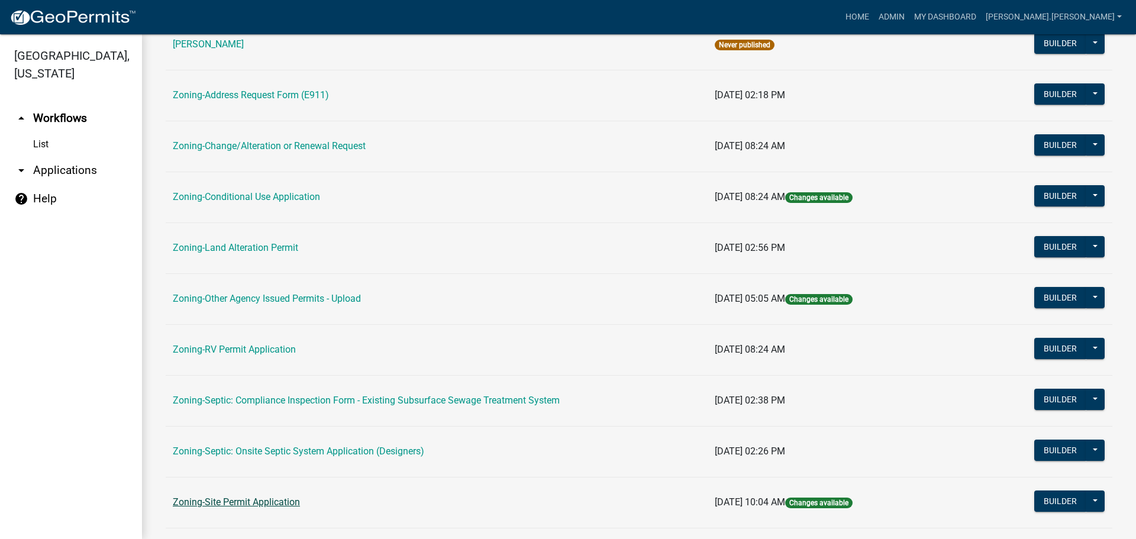
click at [267, 496] on link "Zoning-Site Permit Application" at bounding box center [236, 501] width 127 height 11
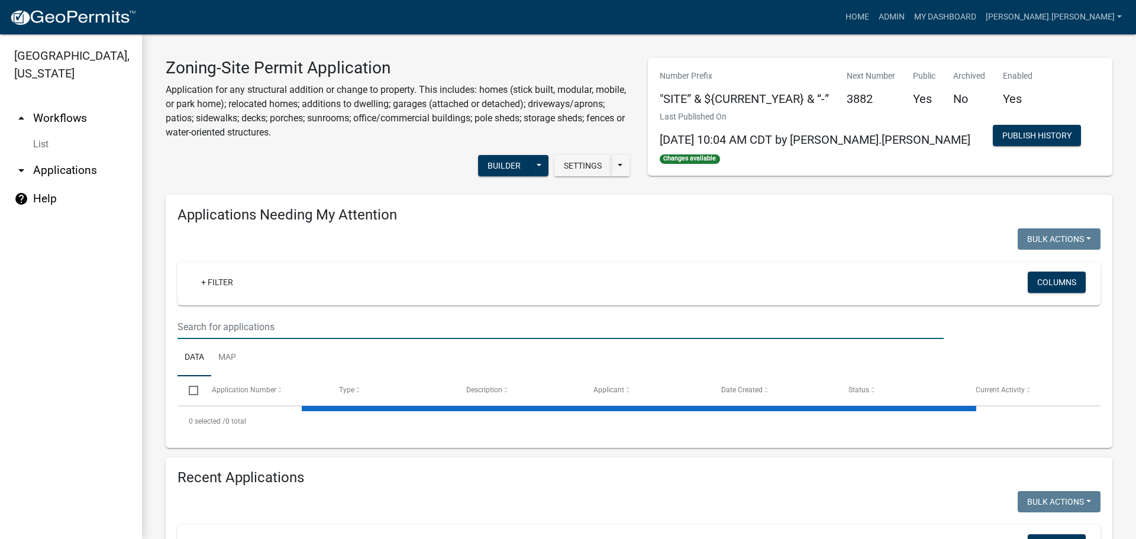
click at [235, 322] on input "text" at bounding box center [560, 327] width 766 height 24
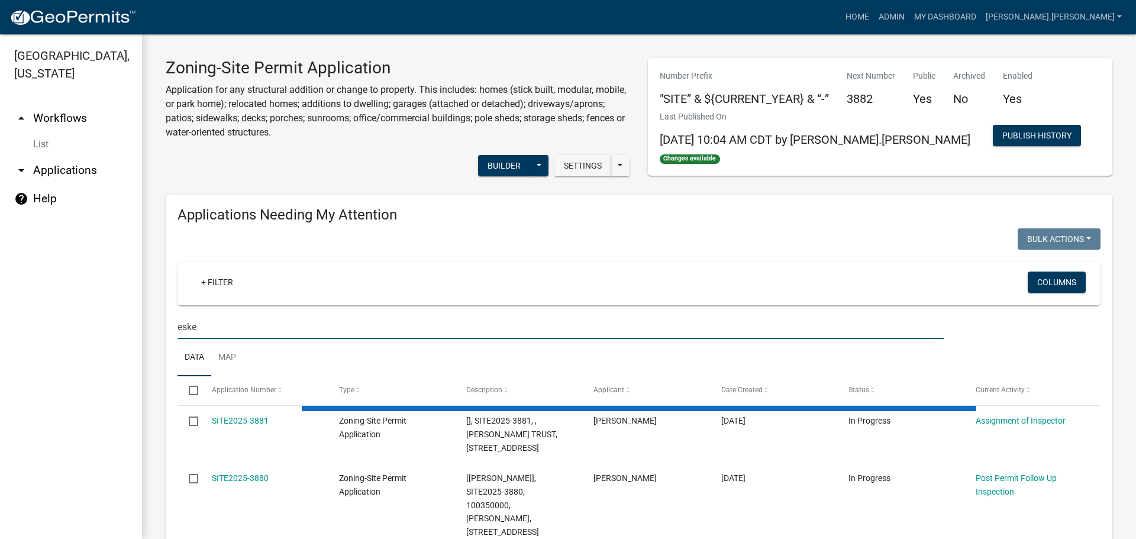
type input "eske"
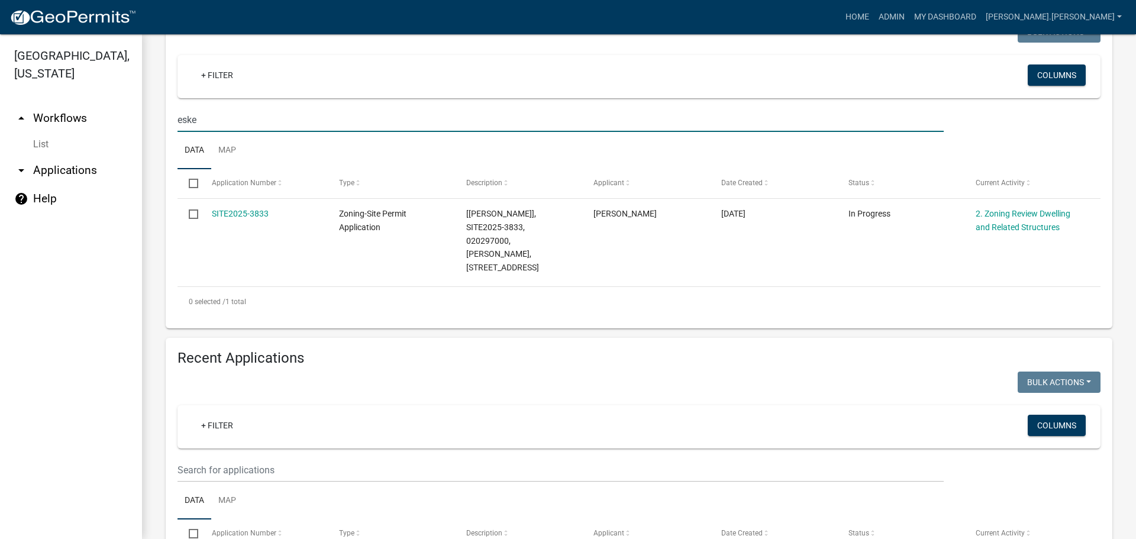
scroll to position [237, 0]
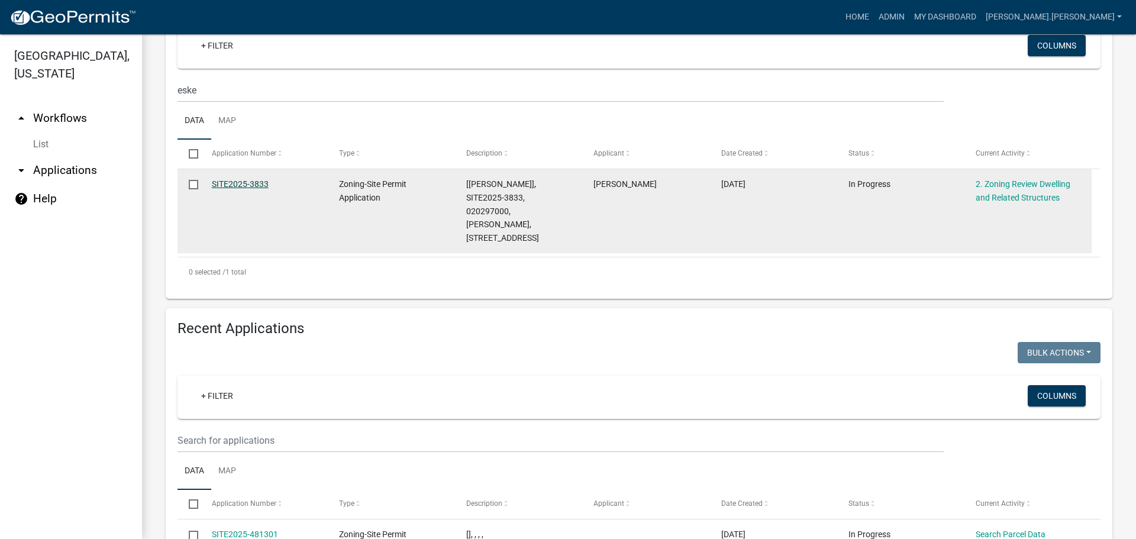
click at [240, 182] on link "SITE2025-3833" at bounding box center [240, 183] width 57 height 9
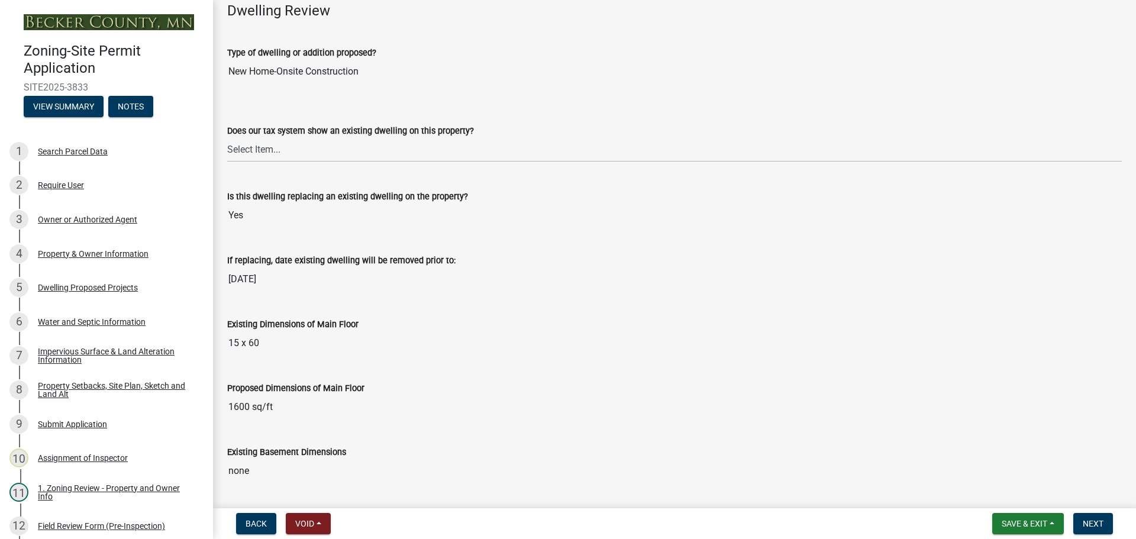
scroll to position [177, 0]
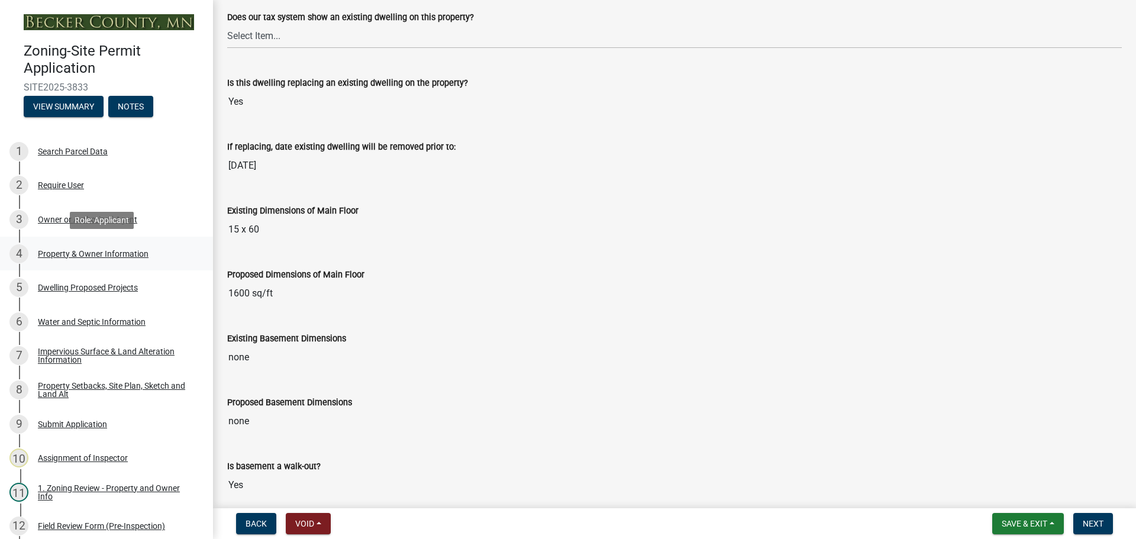
click at [125, 253] on div "Property & Owner Information" at bounding box center [93, 254] width 111 height 8
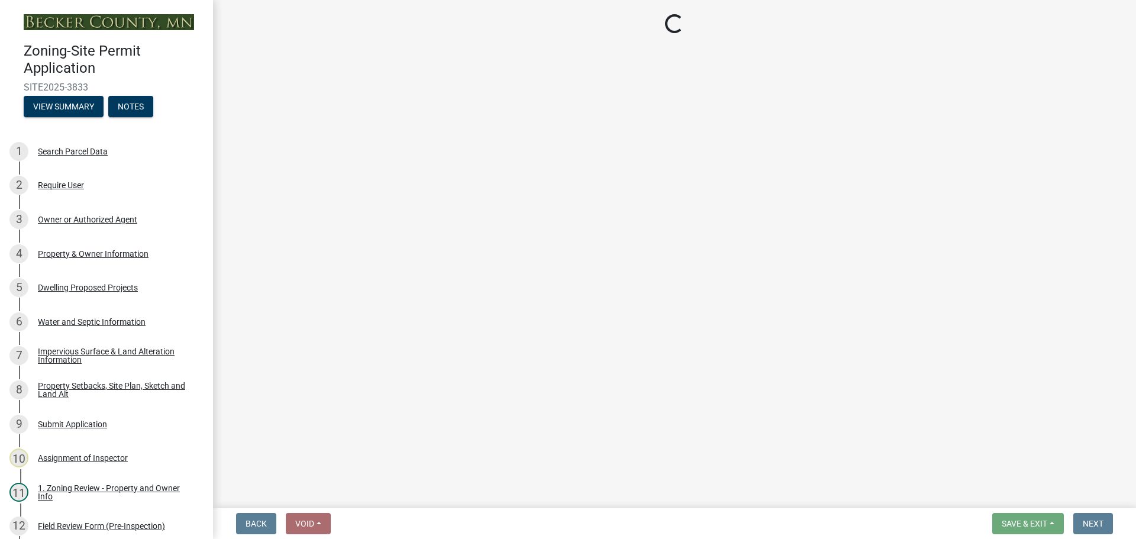
select select "2da4ad59-79e4-4897-a878-b9bb9cb10a27"
select select "85fc75ff-0121-4ad4-a39b-9ebe8e4a222b"
select select "f87eba17-8ed9-4ad8-aefc-fe36a3f3544b"
select select "393a978c-6bd5-4cb2-a6a0-db6feb8732b8"
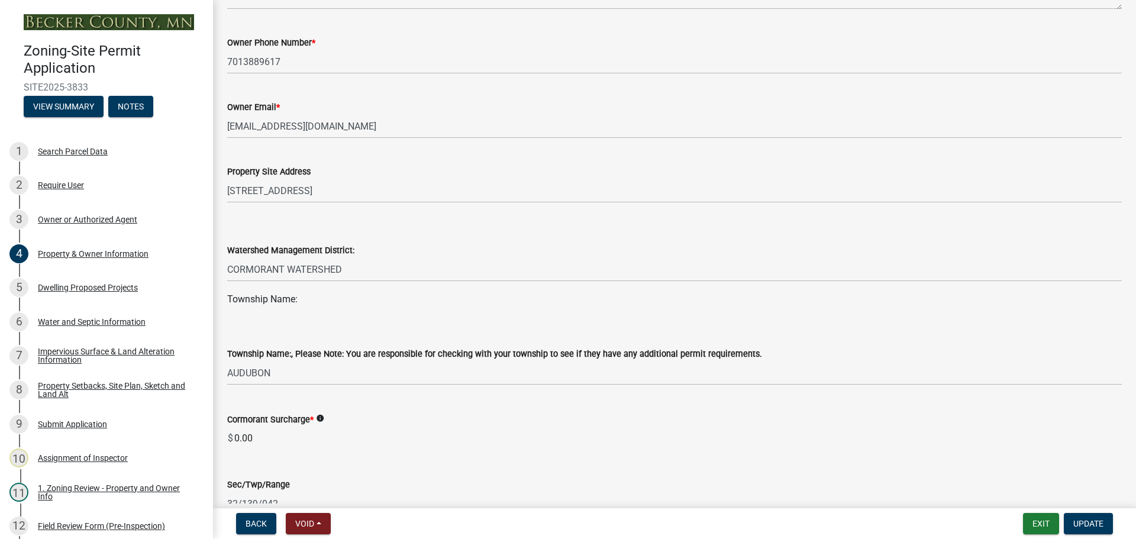
scroll to position [414, 0]
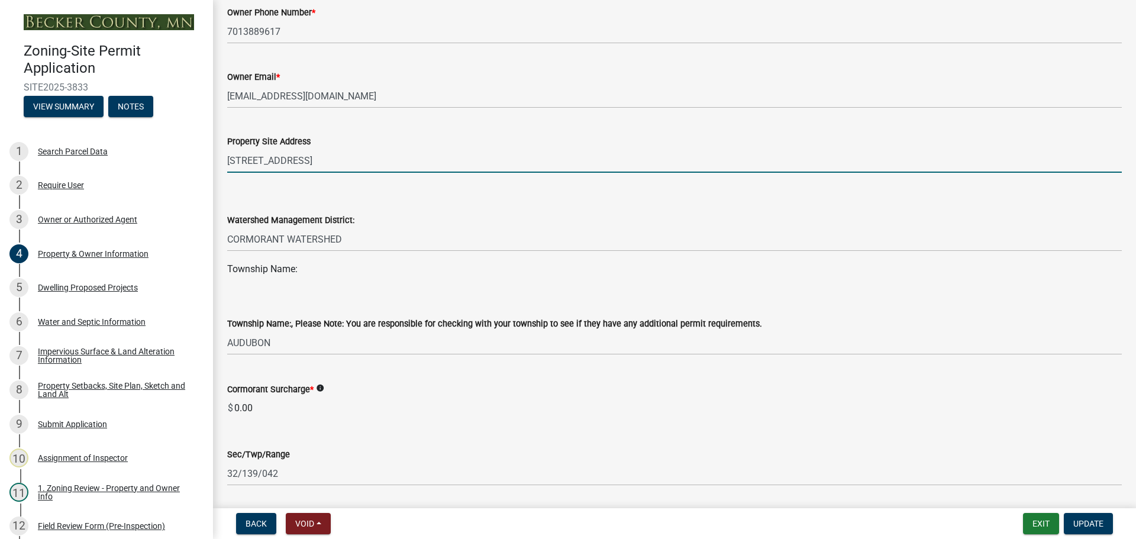
drag, startPoint x: 379, startPoint y: 157, endPoint x: 222, endPoint y: 157, distance: 157.4
click at [222, 157] on div "Property Site Address 16173 W LITTLE CORMORANT RD" at bounding box center [674, 145] width 912 height 55
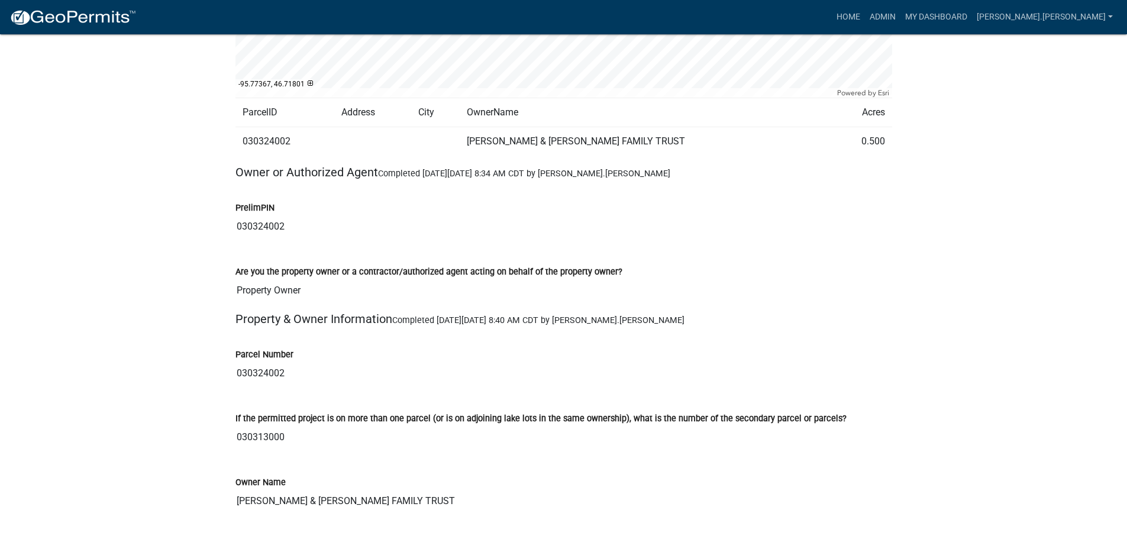
scroll to position [473, 0]
